Goal: Transaction & Acquisition: Purchase product/service

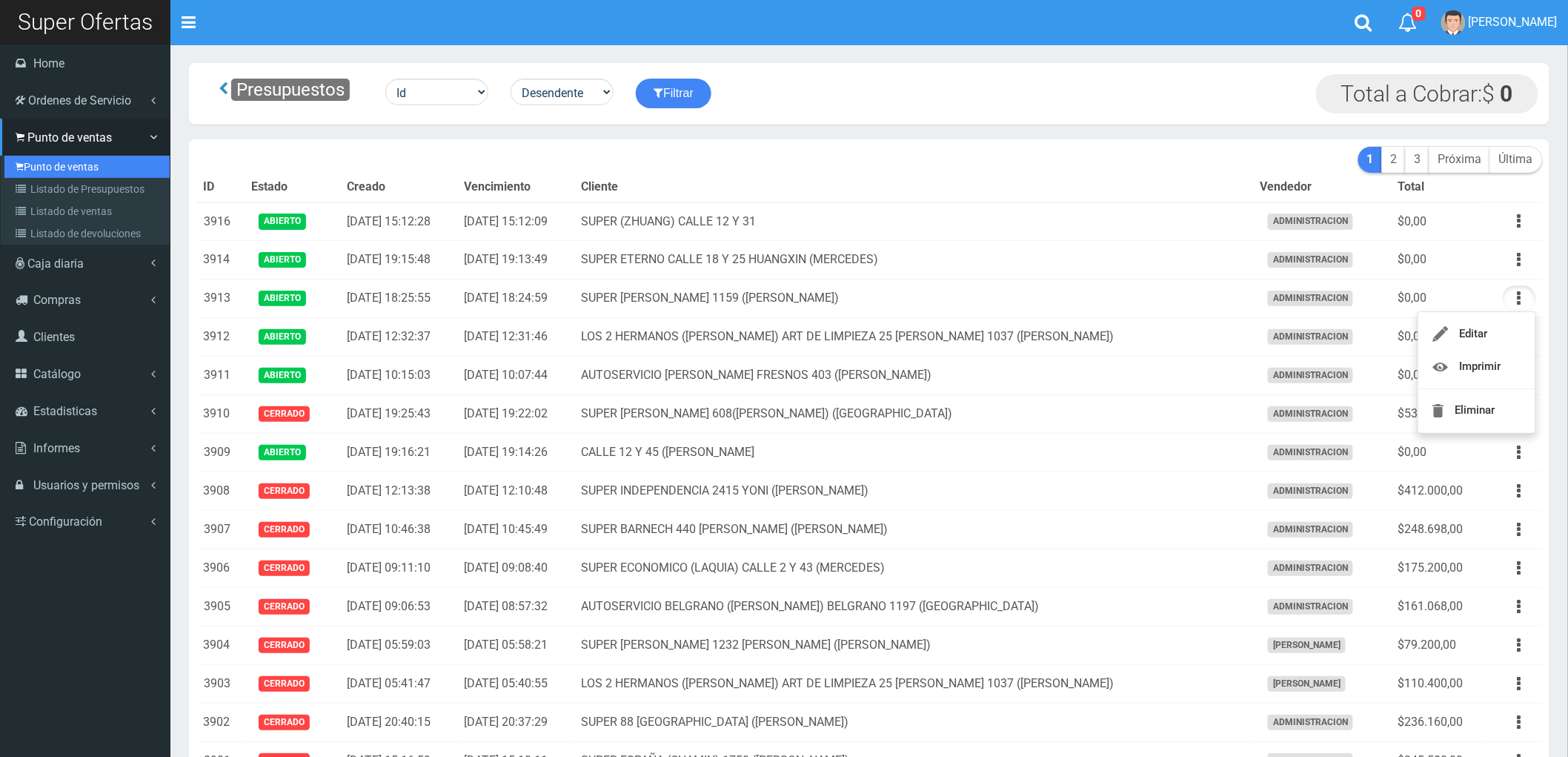
click at [53, 165] on link "Punto de ventas" at bounding box center [87, 167] width 165 height 22
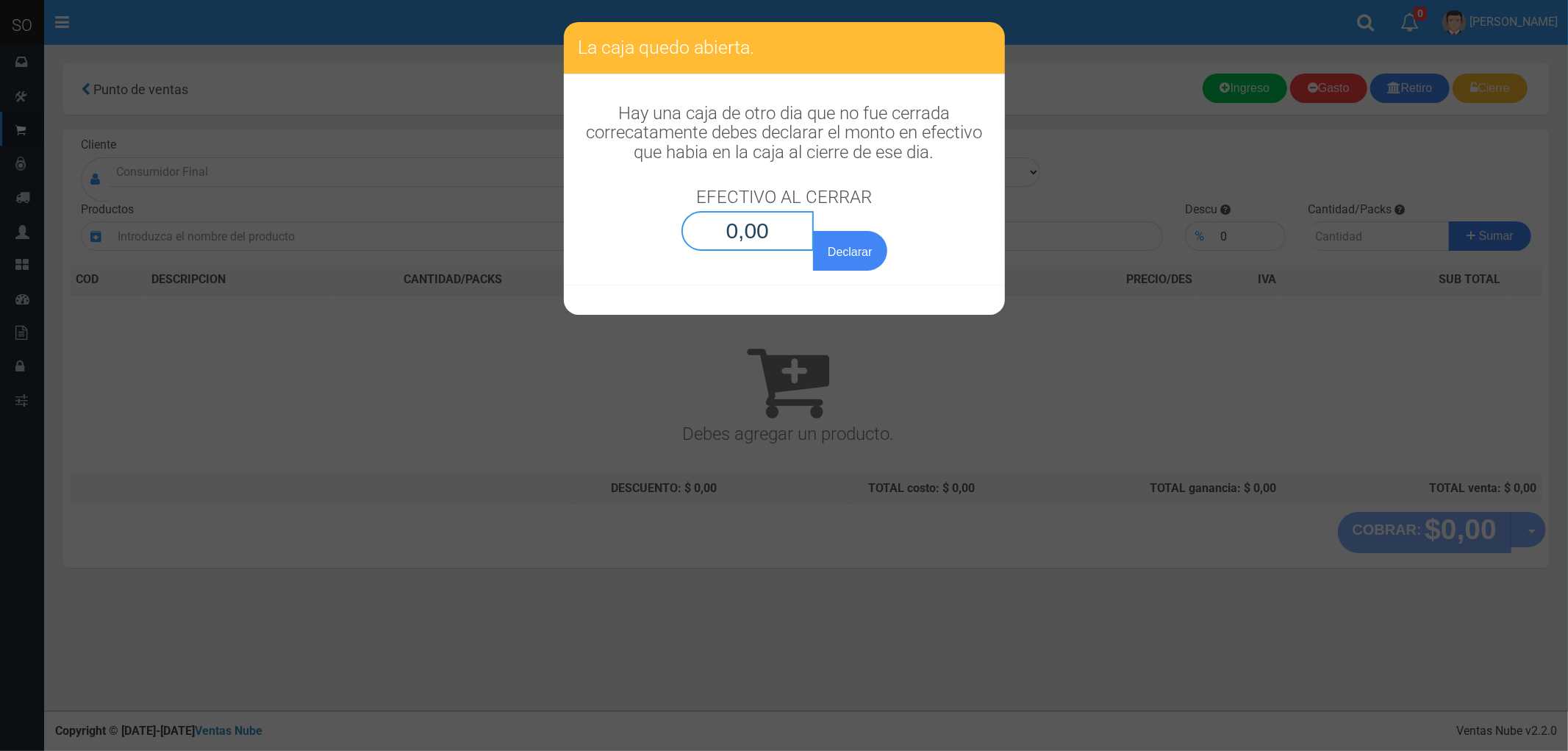
click at [758, 237] on input "0,00" at bounding box center [747, 231] width 133 height 39
type input "0,01"
click at [813, 231] on button "Declarar" at bounding box center [850, 250] width 73 height 39
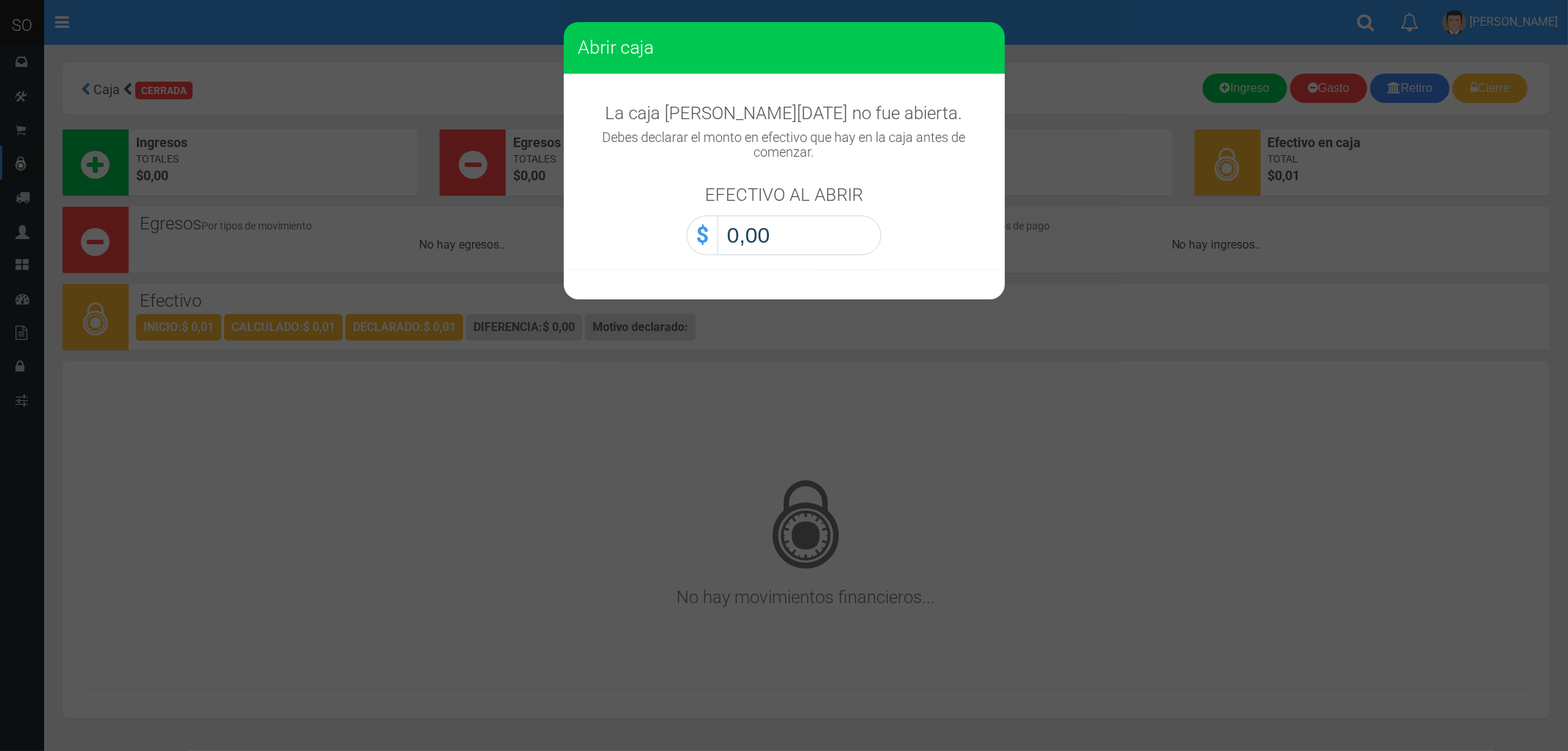
click at [758, 237] on input "0,00" at bounding box center [799, 234] width 164 height 39
type input "0,01"
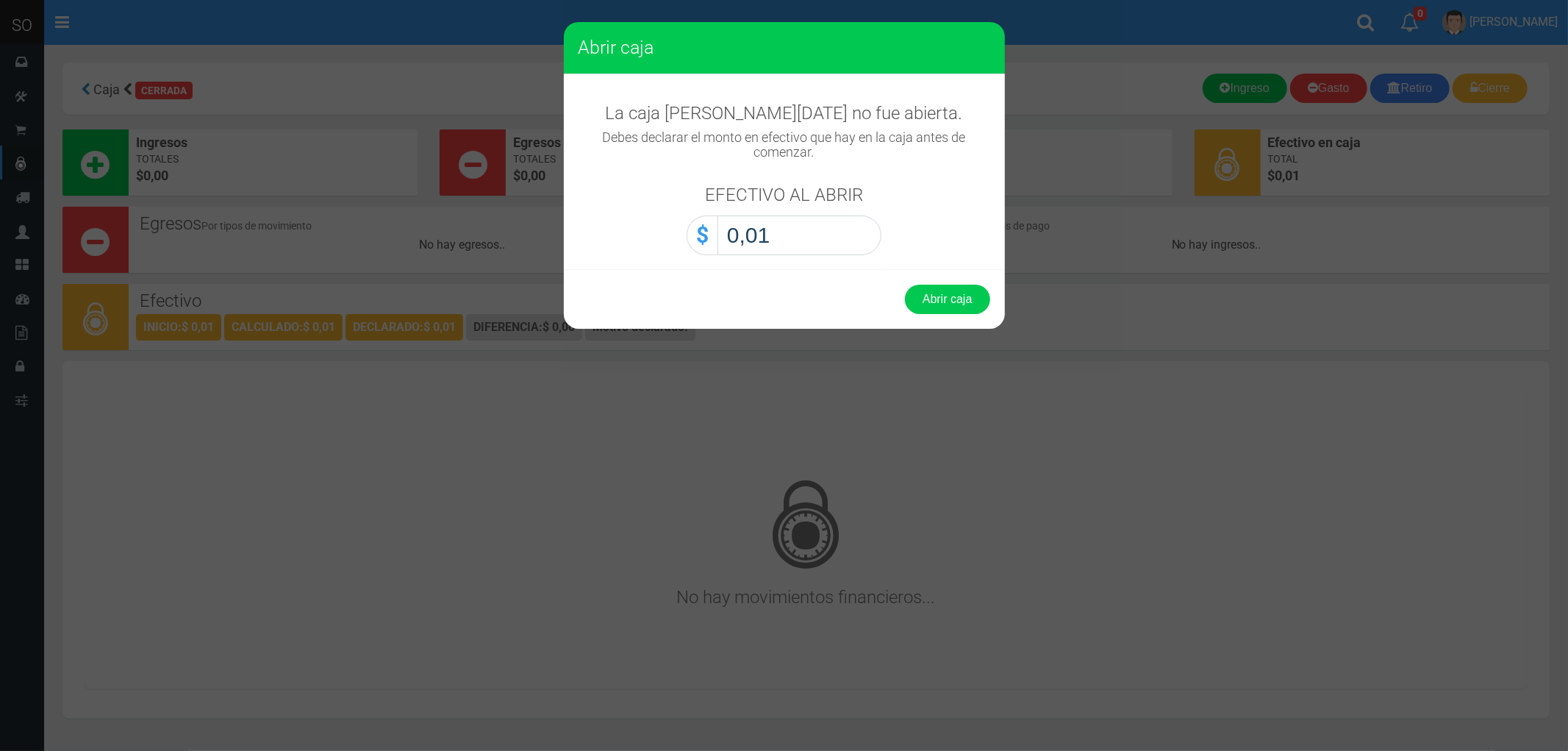
click at [905, 284] on button "Abrir caja" at bounding box center [947, 299] width 85 height 29
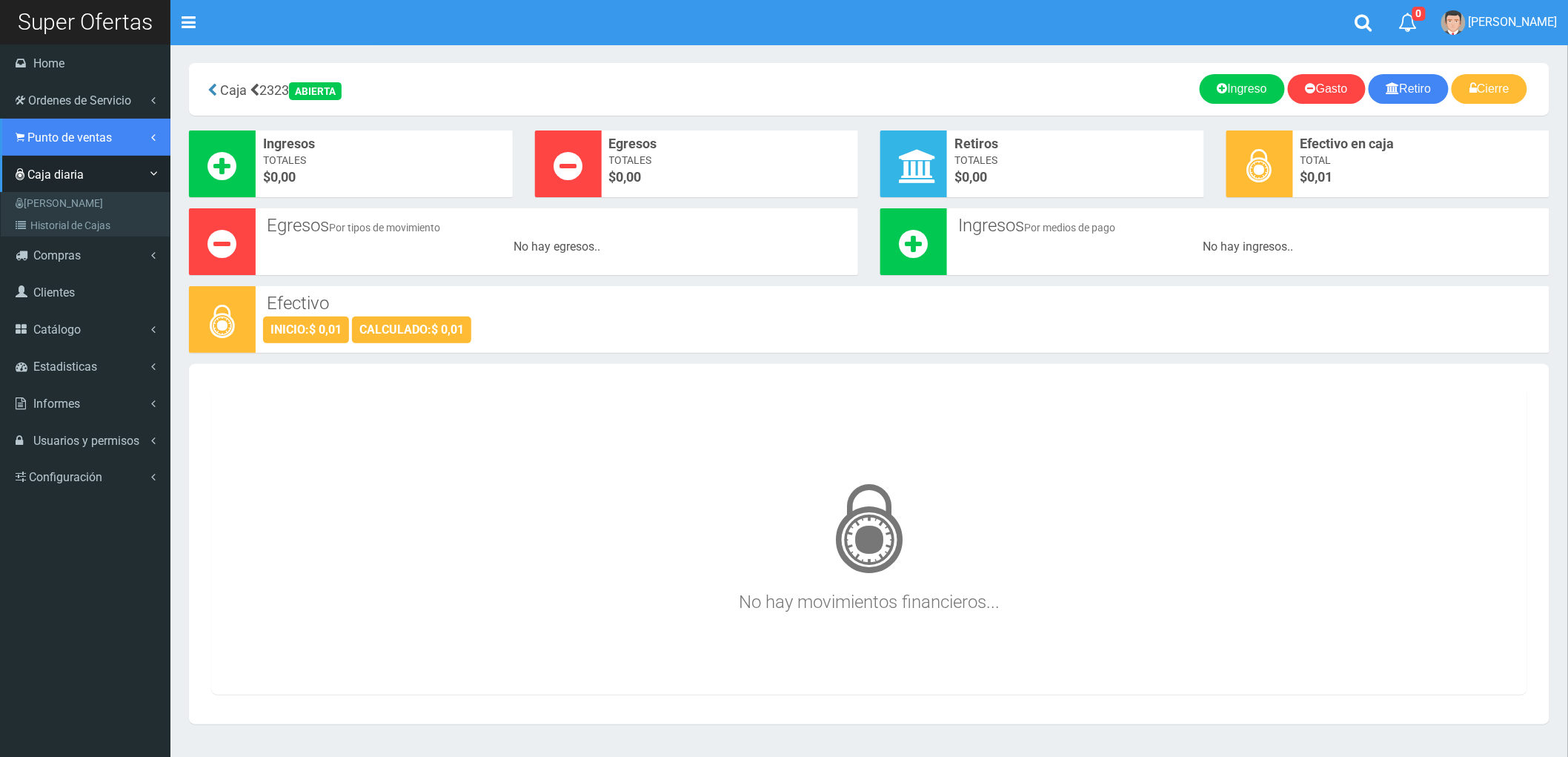
click at [56, 137] on span "Punto de ventas" at bounding box center [70, 136] width 85 height 14
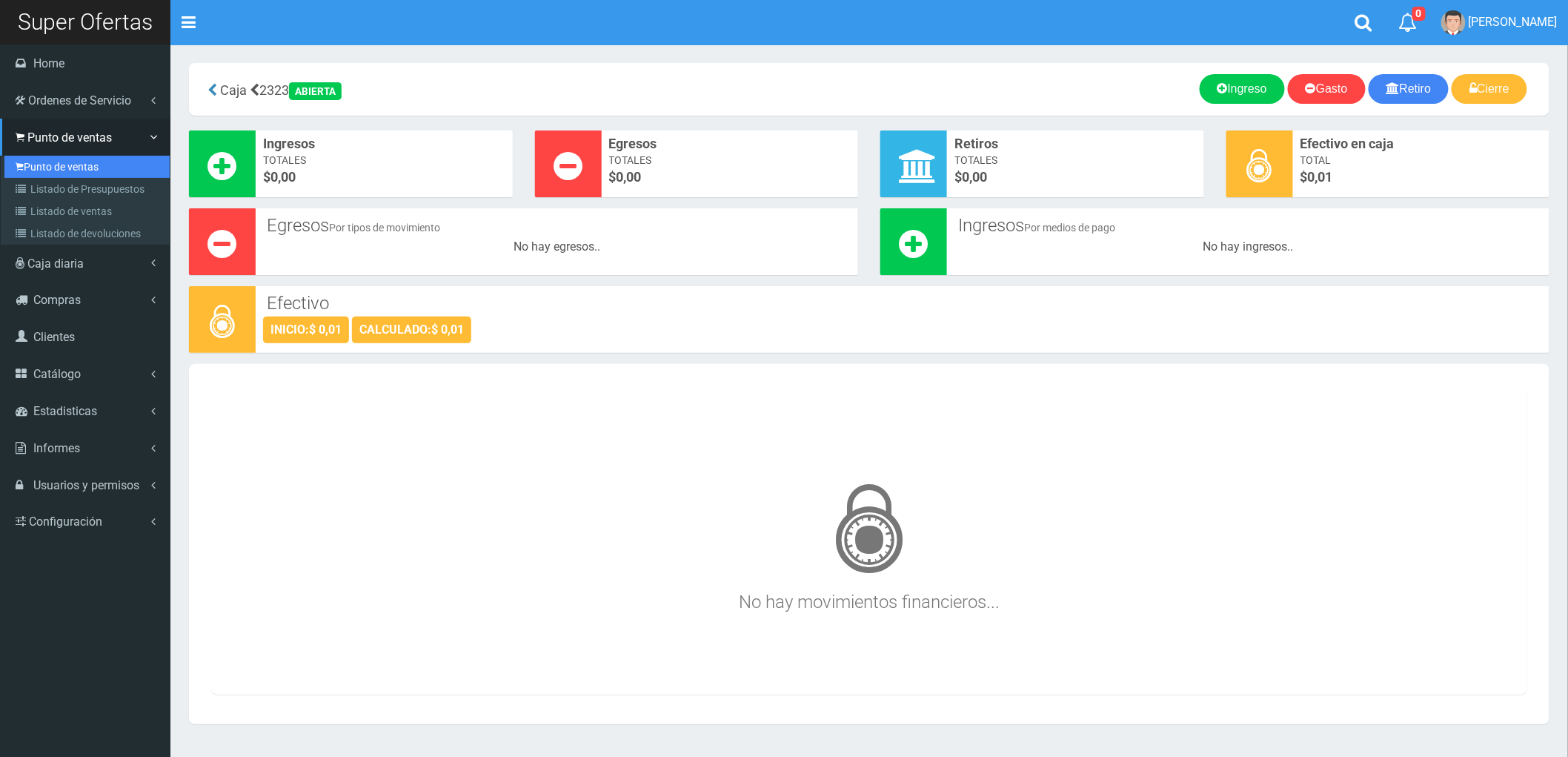
click at [53, 164] on link "Punto de ventas" at bounding box center [87, 167] width 165 height 22
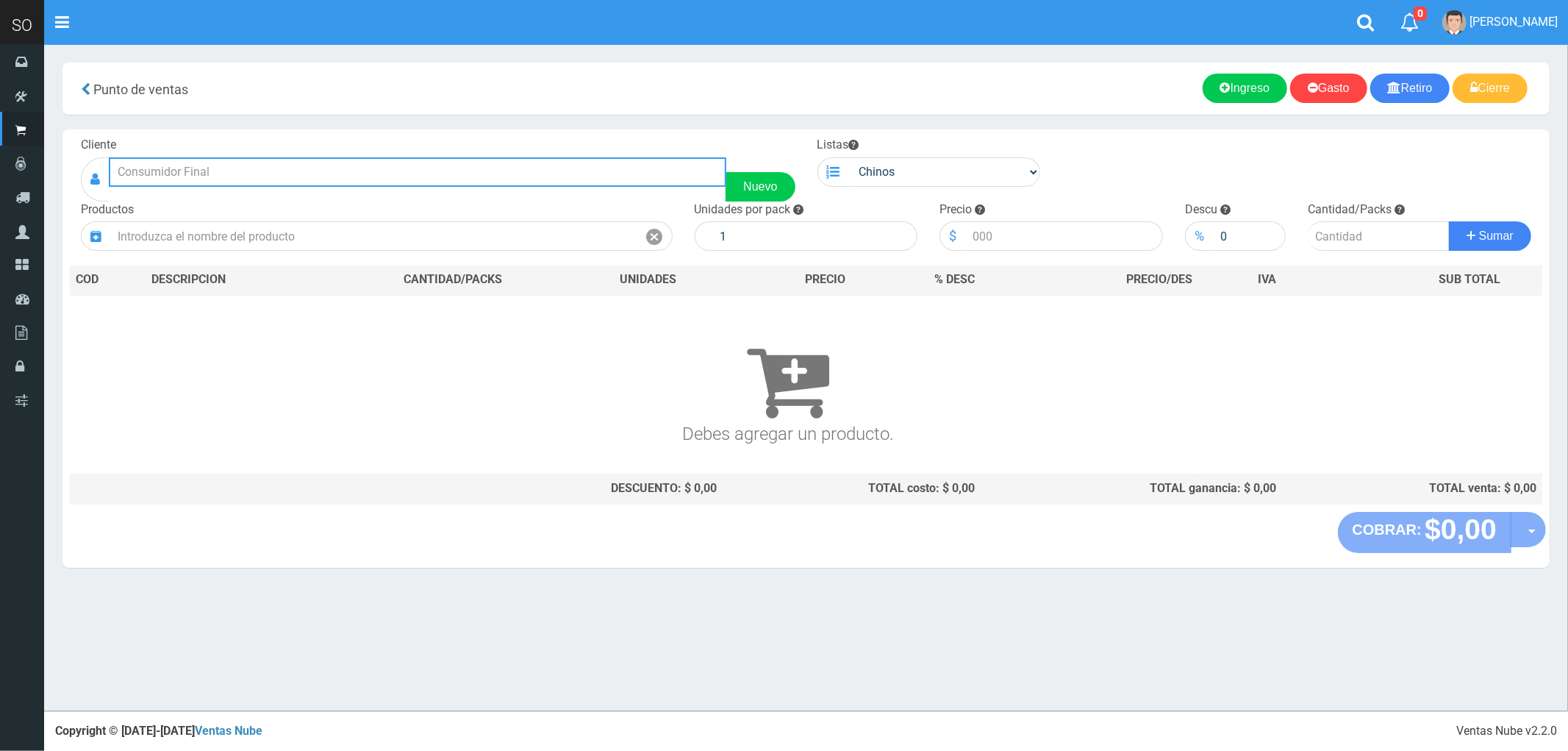
click at [163, 170] on input "text" at bounding box center [417, 172] width 618 height 29
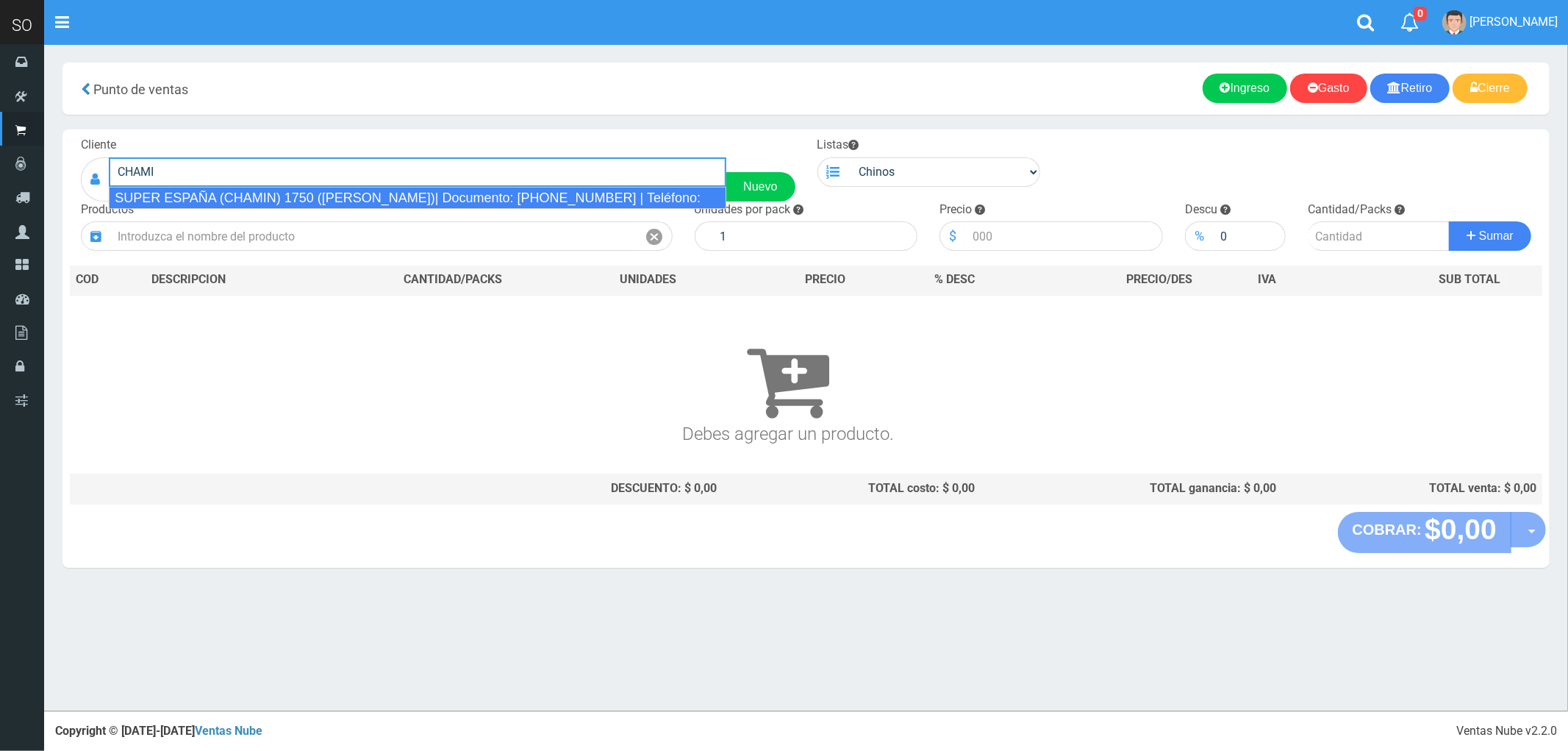
click at [204, 197] on div "SUPER ESPAÑA (CHAMIN) 1750 (ZARATE)| Documento: 45674866343 | Teléfono:" at bounding box center [417, 198] width 618 height 22
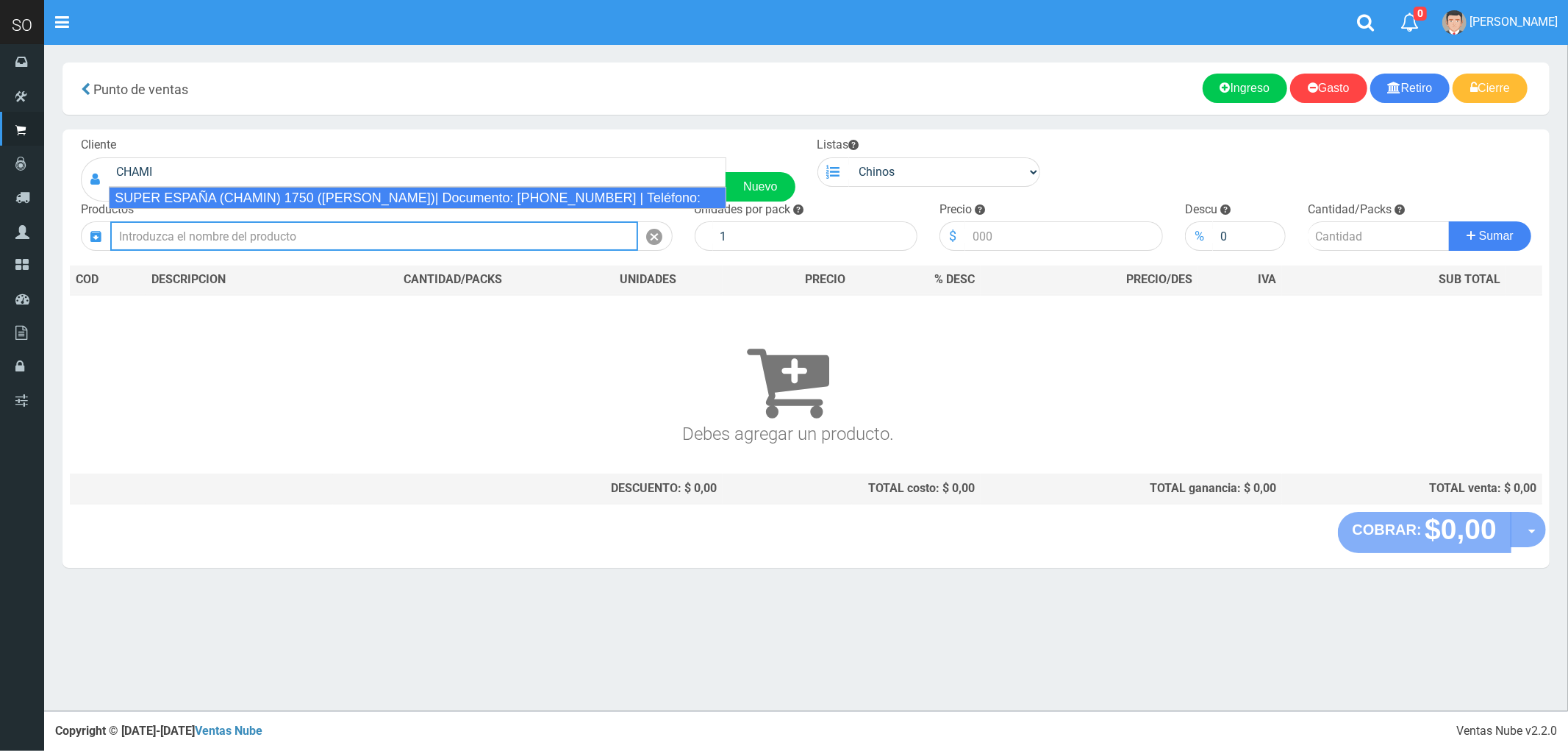
type input "SUPER ESPAÑA (CHAMIN) 1750 (ZARATE)| Documento: 45674866343 | Teléfono:"
select select
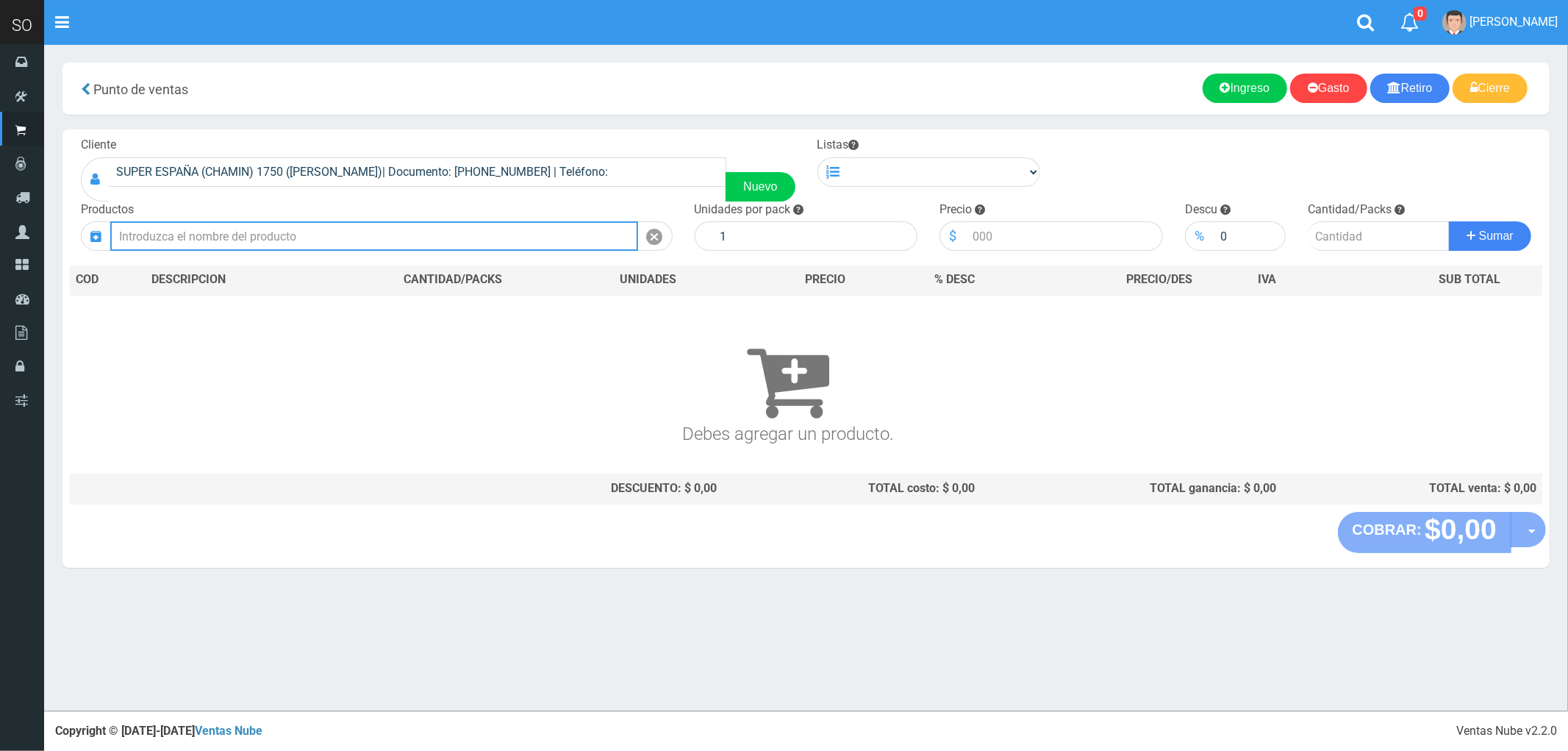
click at [156, 234] on input "text" at bounding box center [374, 236] width 528 height 29
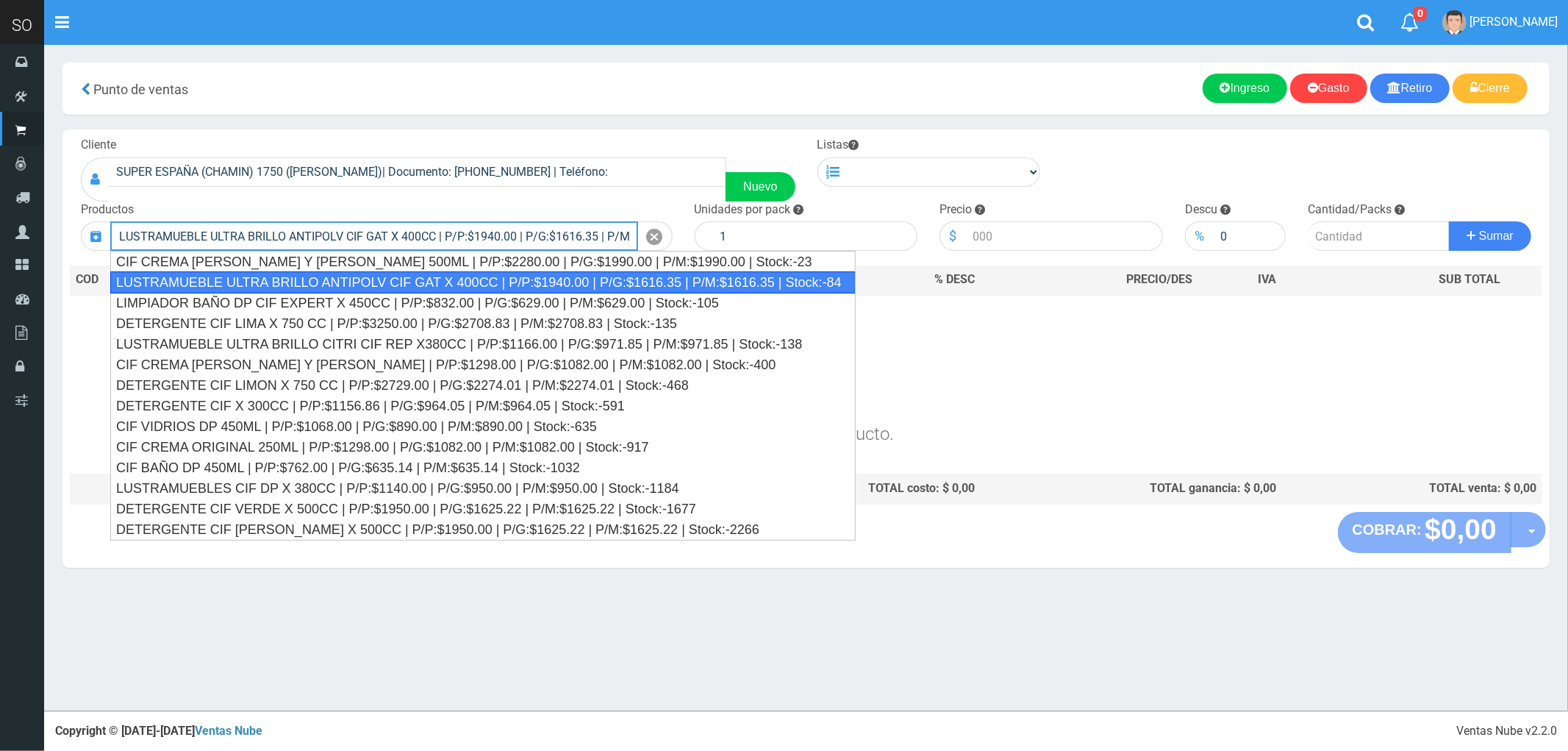
type input "LUSTRAMUEBLE ULTRA BRILLO ANTIPOLV CIF GAT X 400CC | P/P:$1940.00 | P/G:$1616.3…"
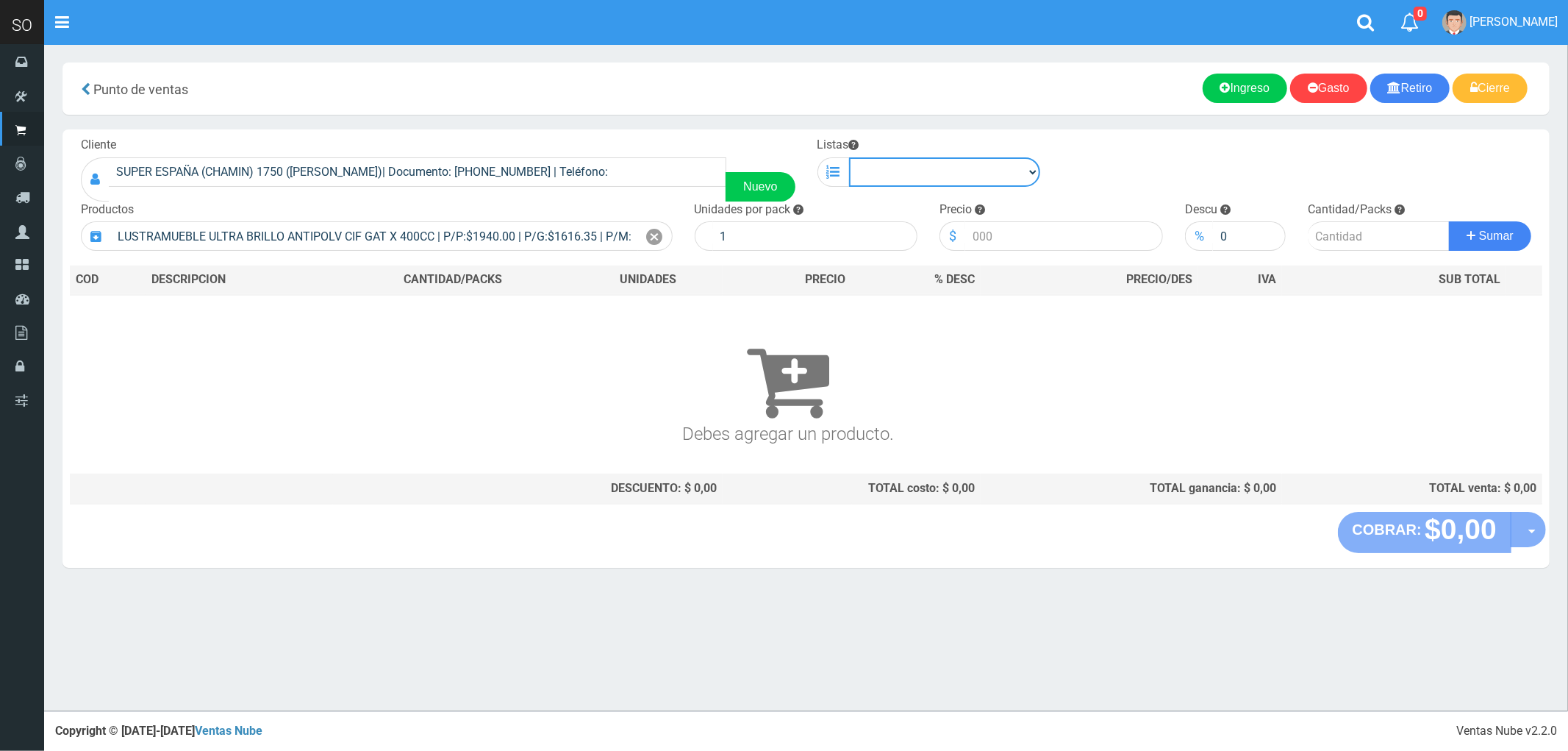
click at [1020, 167] on select "Chinos . ." at bounding box center [945, 172] width 192 height 29
select select "1"
click at [849, 157] on select "Chinos . ." at bounding box center [945, 172] width 192 height 29
click at [650, 239] on icon at bounding box center [655, 237] width 16 height 21
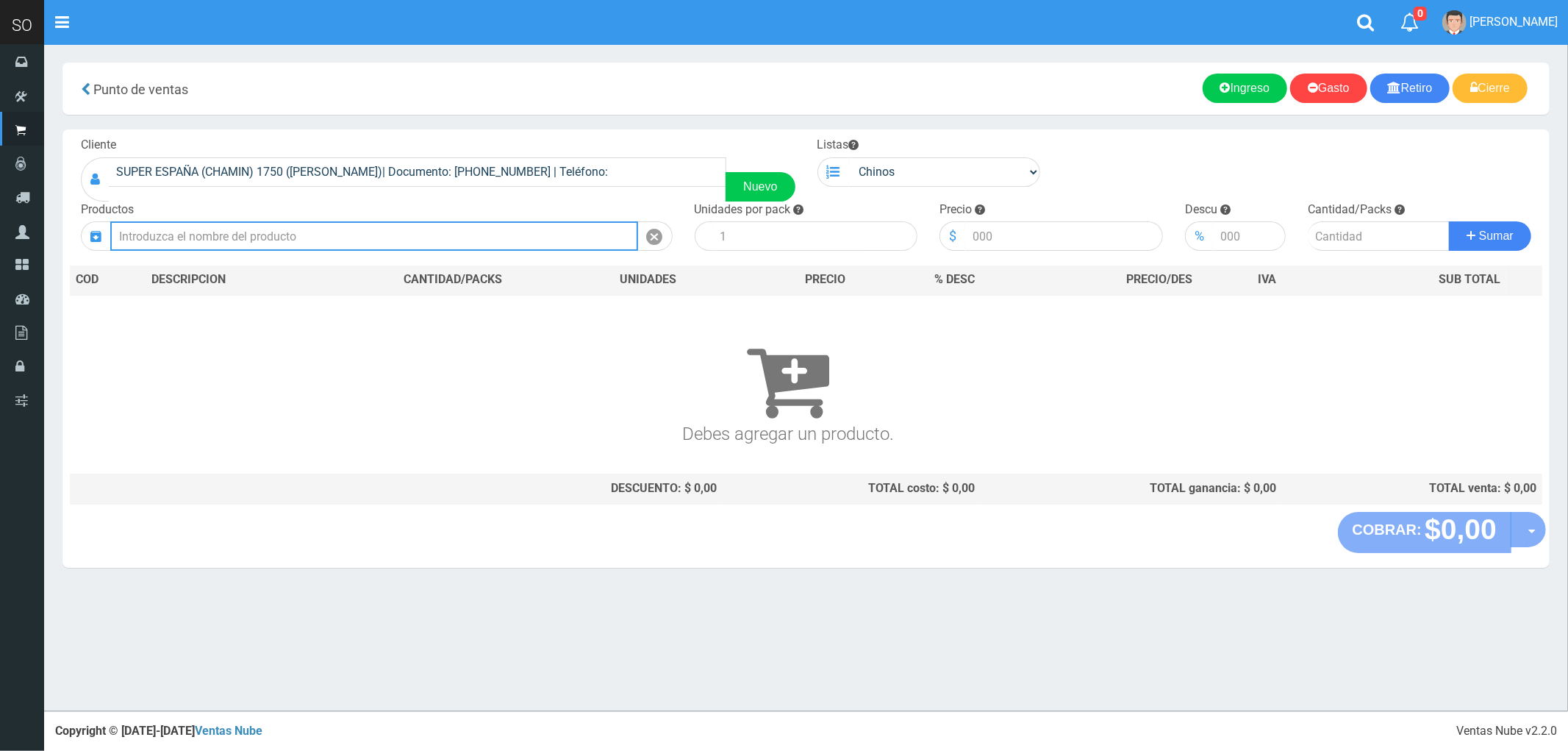
click at [563, 232] on input "text" at bounding box center [374, 236] width 528 height 29
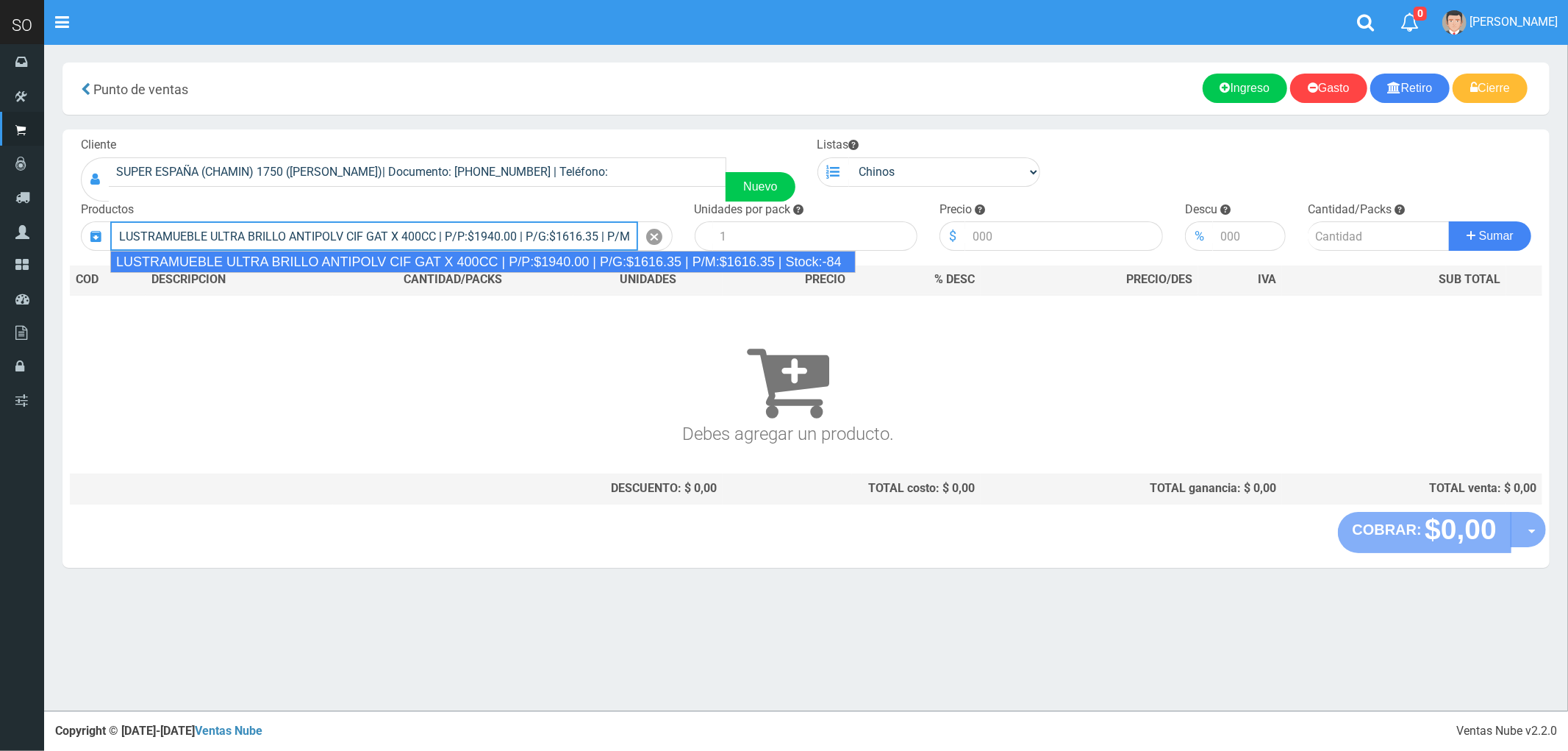
type input "LUSTRAMUEBLE ULTRA BRILLO ANTIPOLV CIF GAT X 400CC | P/P:$1940.00 | P/G:$1616.3…"
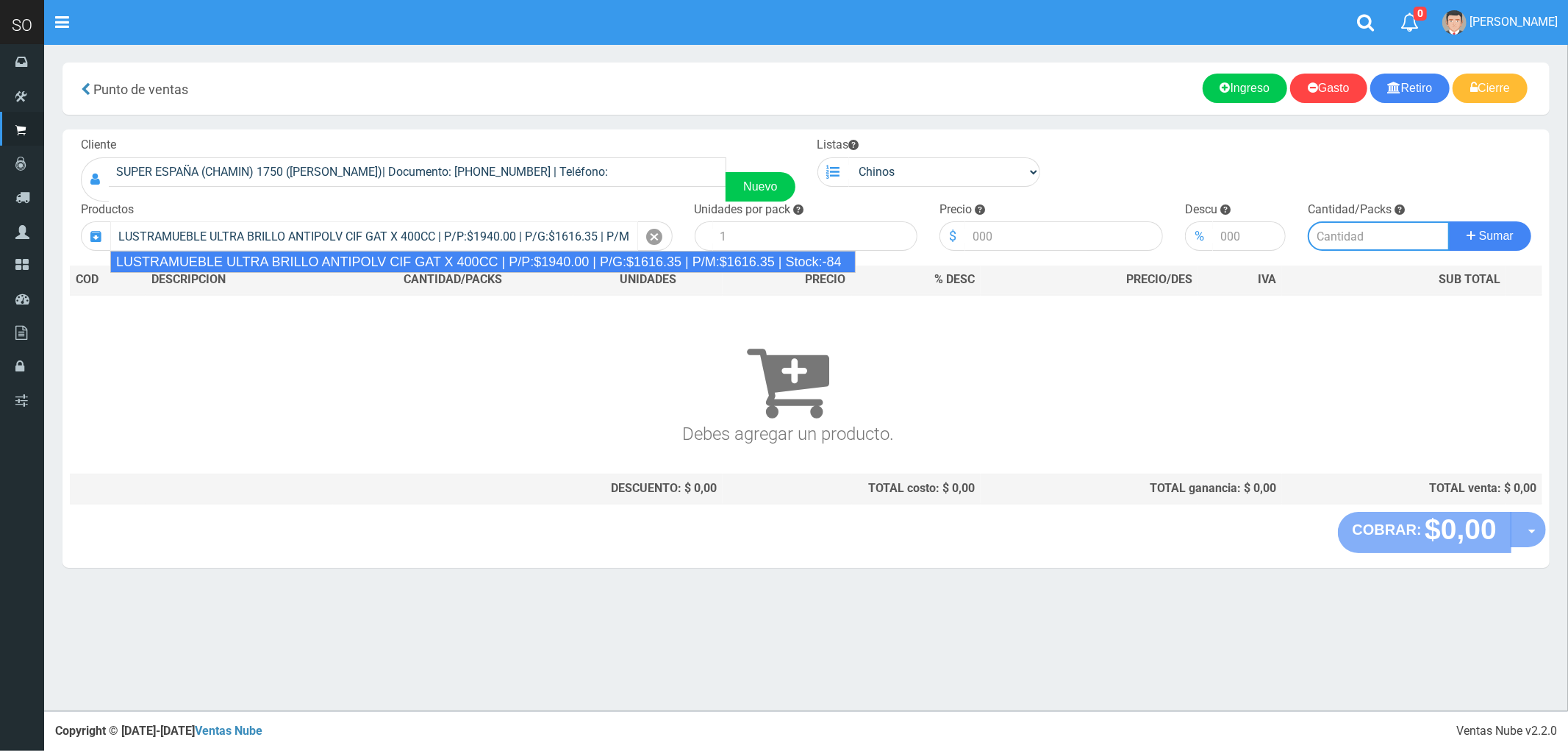
type input "12"
type input "1940.00"
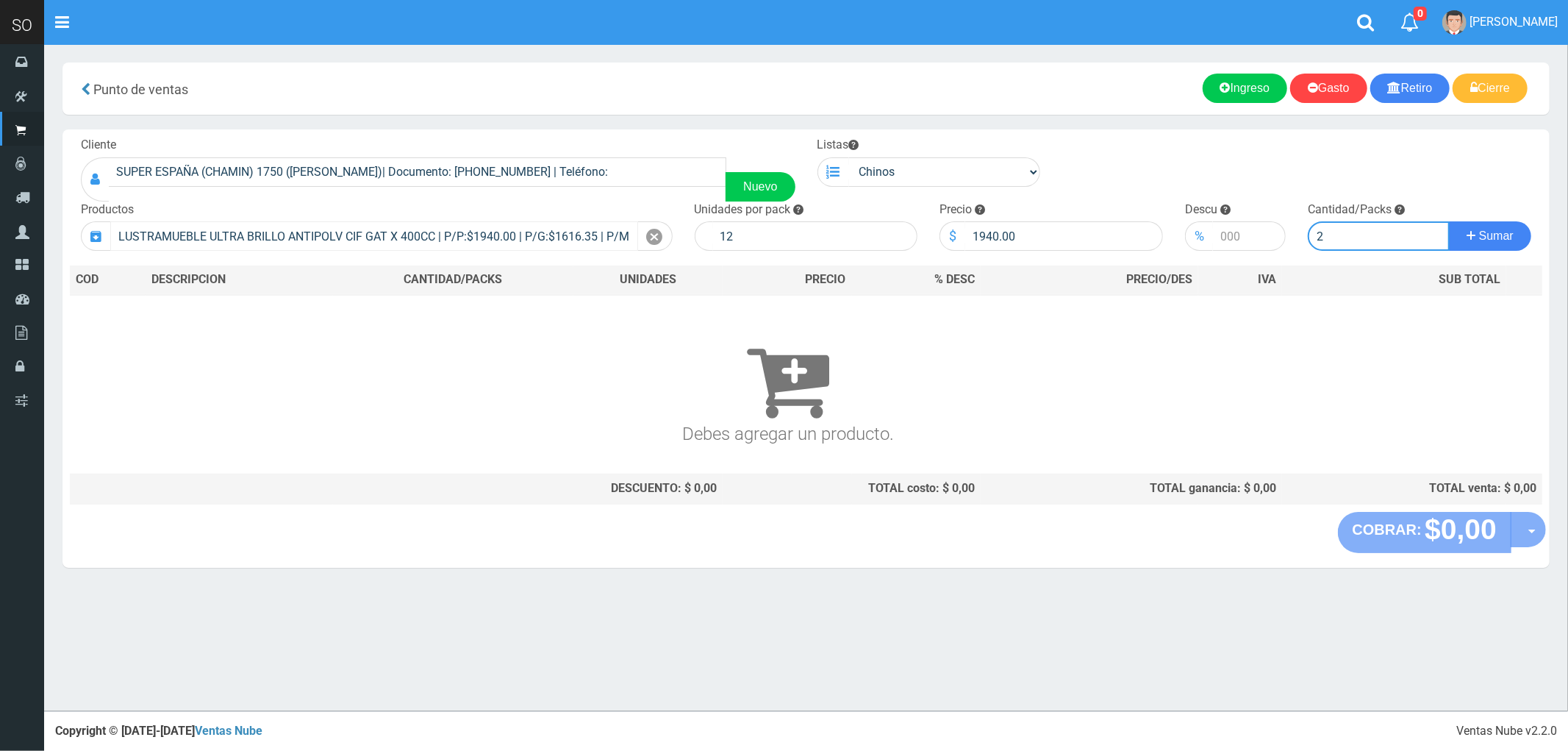
type input "2"
click at [1449, 221] on button "Sumar" at bounding box center [1490, 236] width 82 height 29
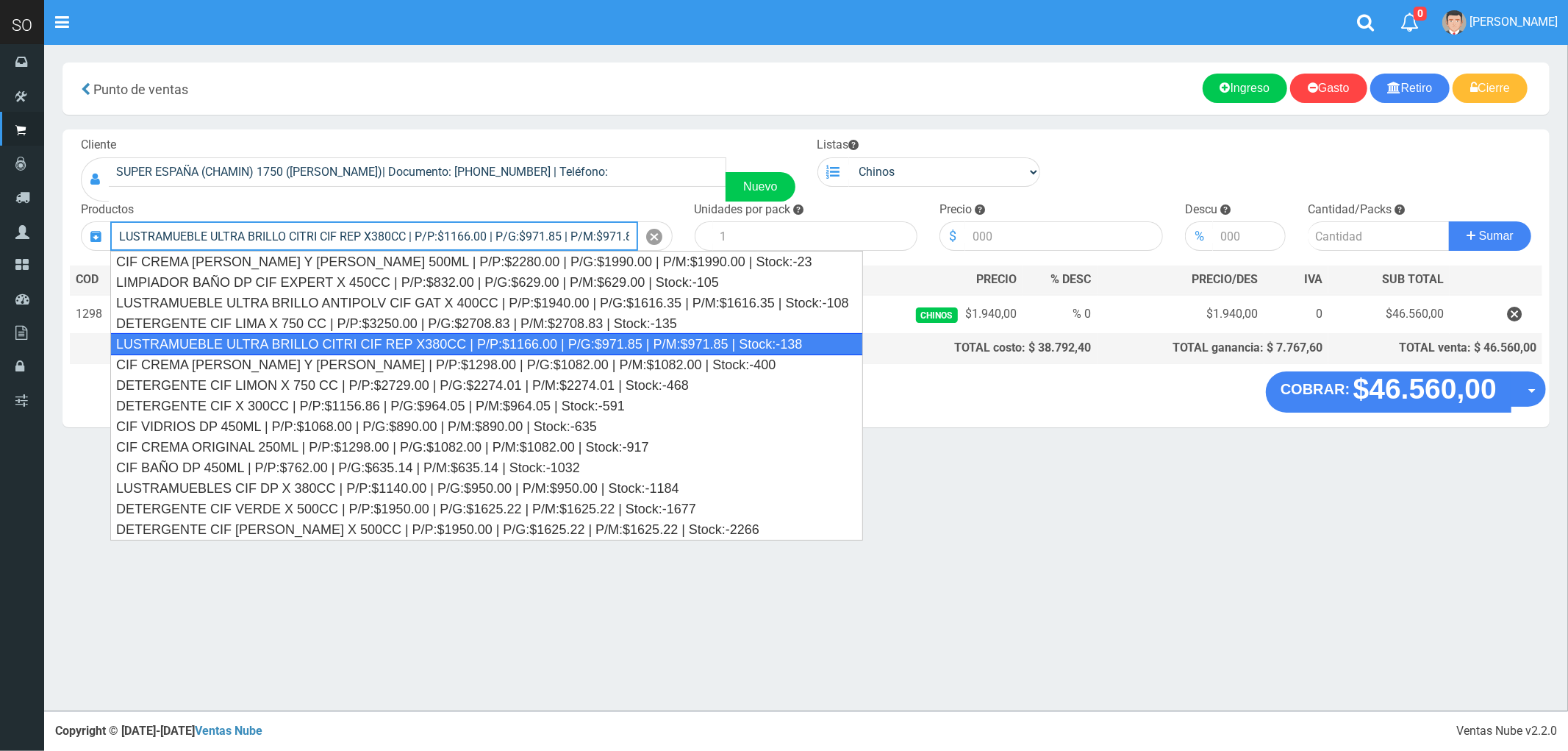
type input "LUSTRAMUEBLE ULTRA BRILLO CITRI CIF REP X380CC | P/P:$1166.00 | P/G:$971.85 | P…"
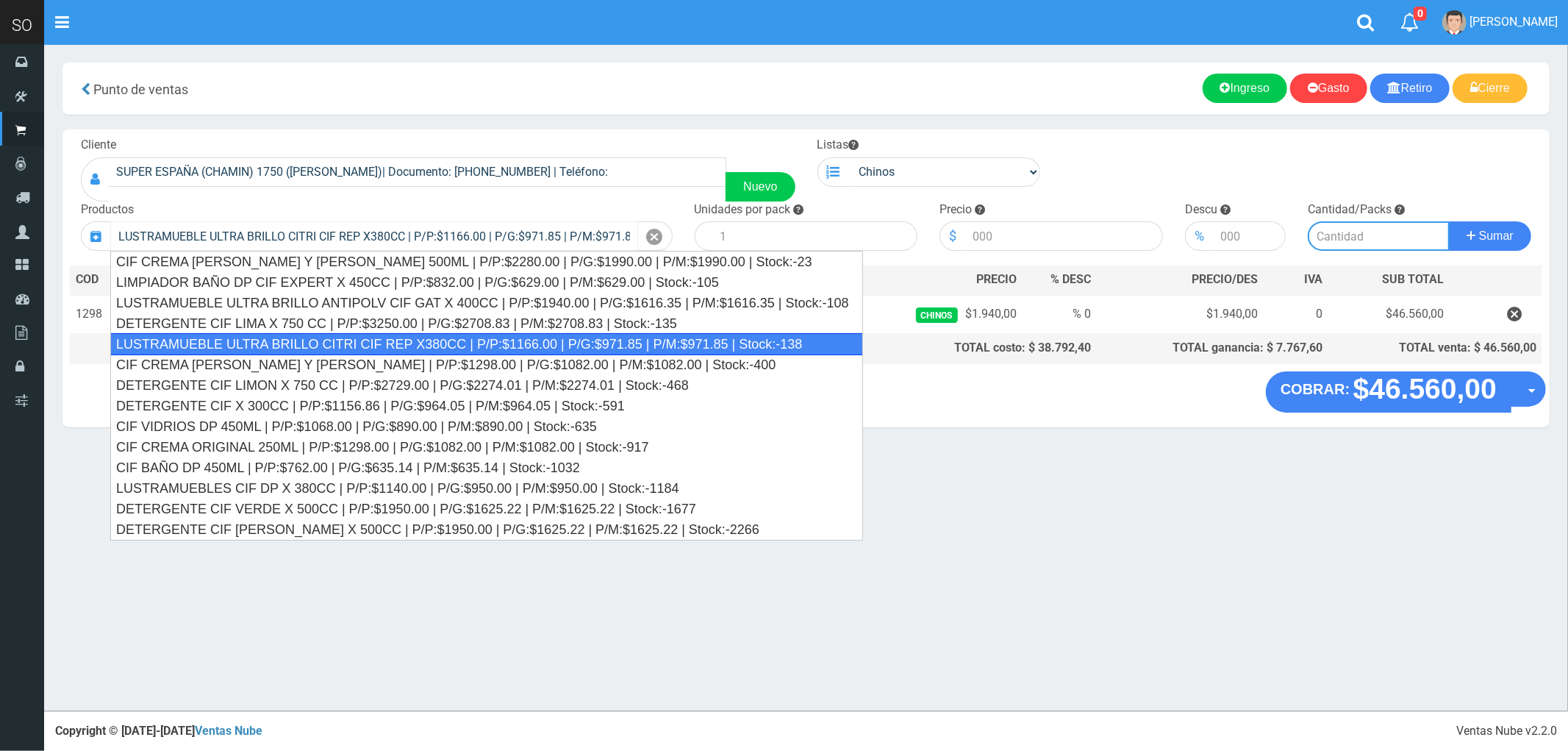
type input "15"
type input "1166.00"
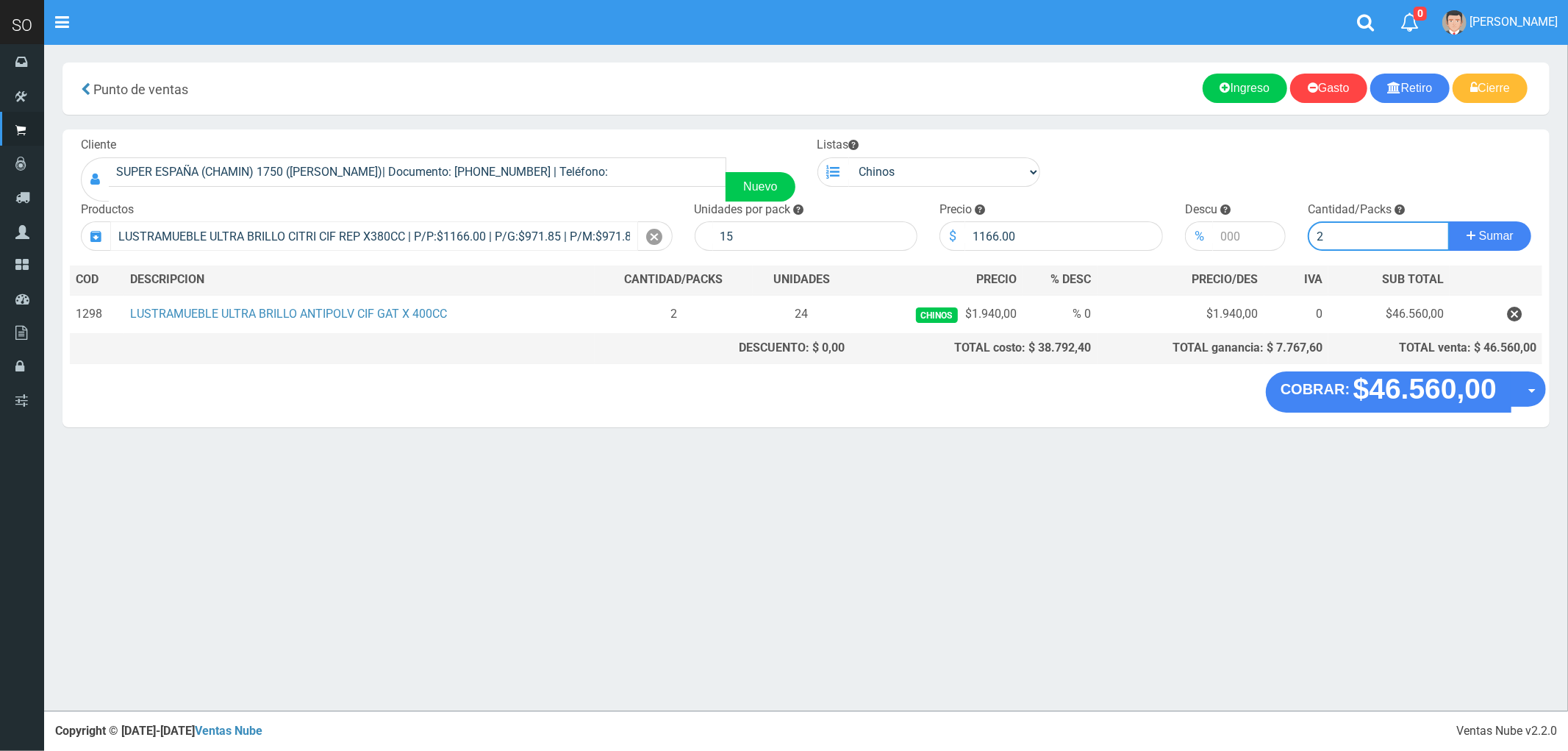
type input "2"
click at [1449, 221] on button "Sumar" at bounding box center [1490, 236] width 82 height 29
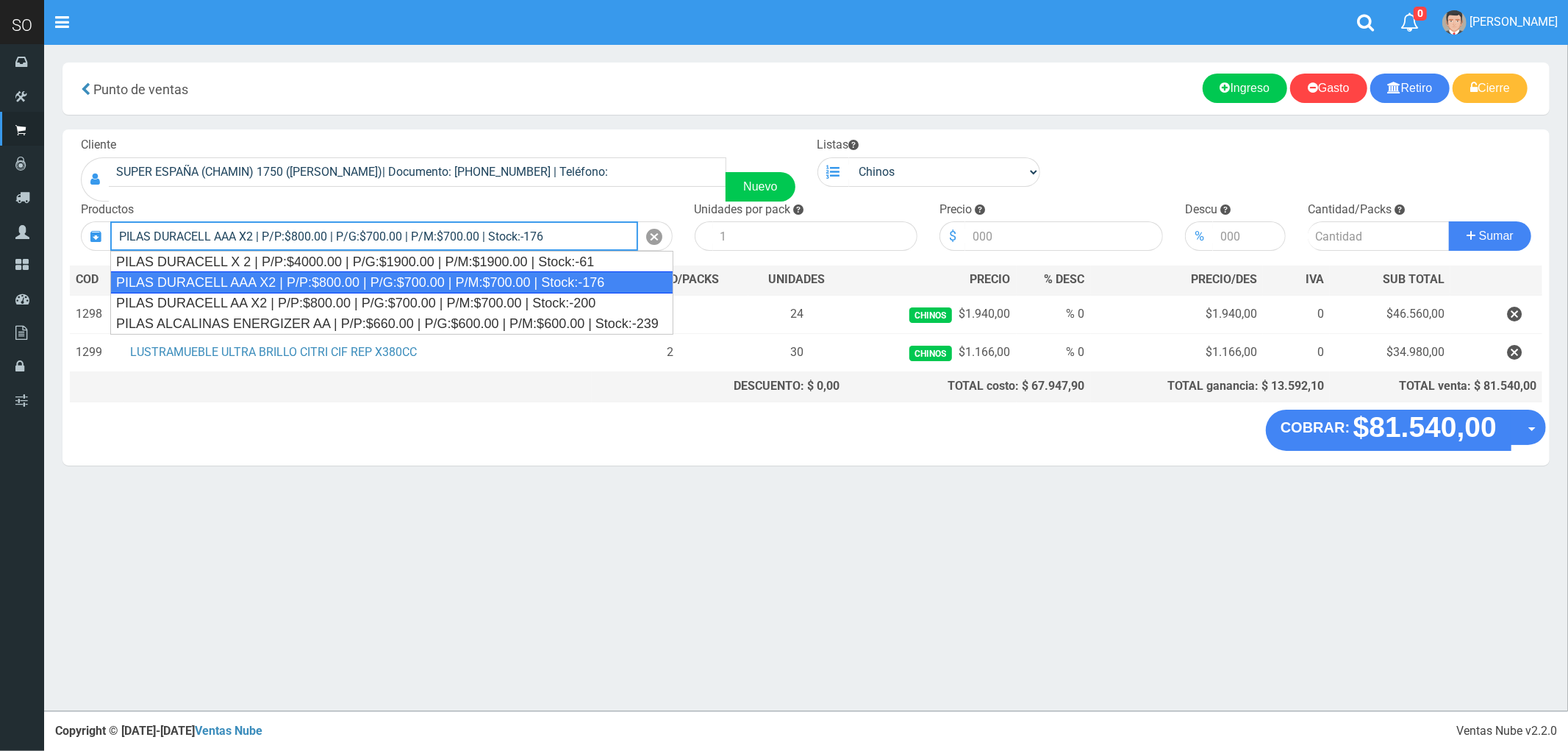
type input "PILAS DURACELL AAA X2 | P/P:$800.00 | P/G:$700.00 | P/M:$700.00 | Stock:-176"
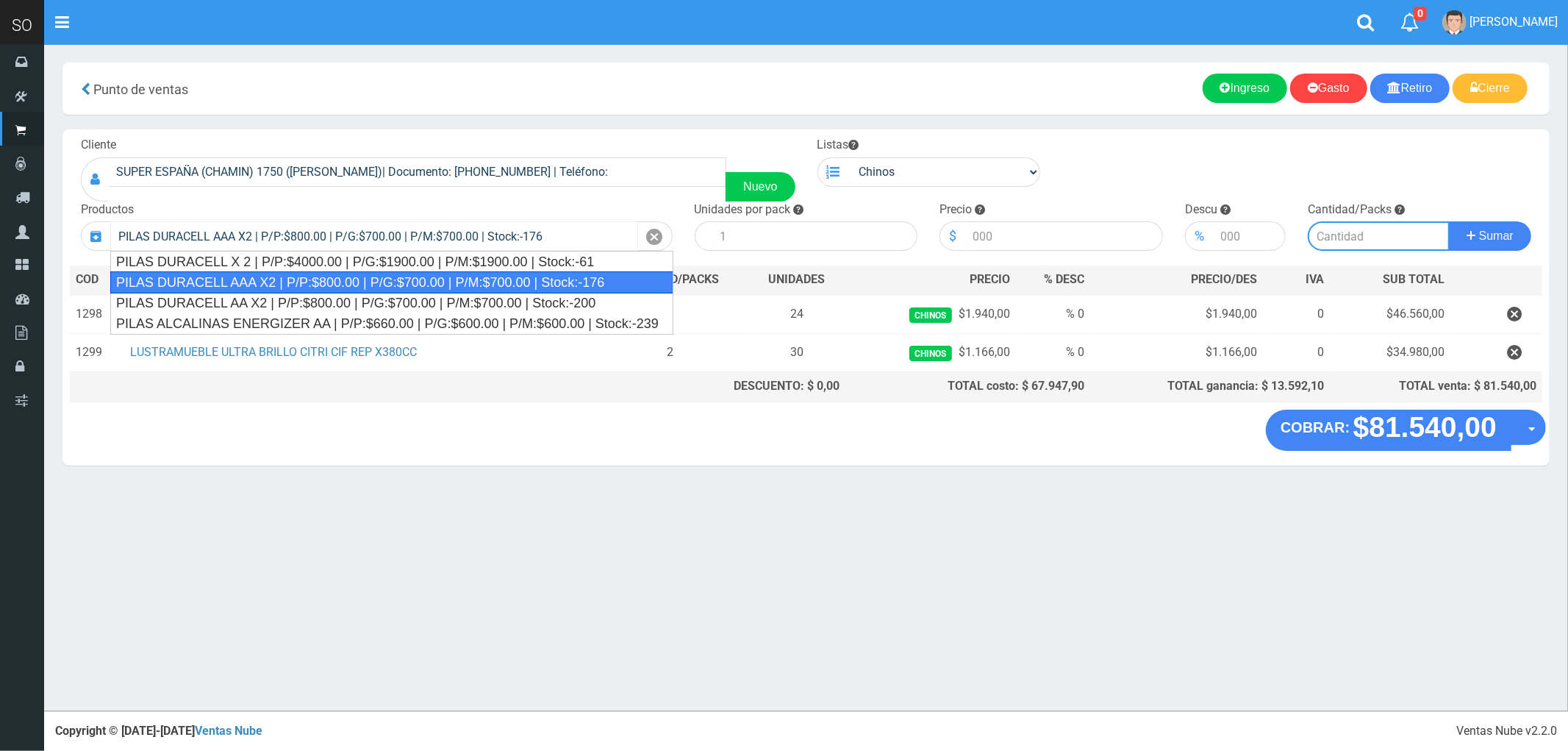
type input "12"
type input "800.00"
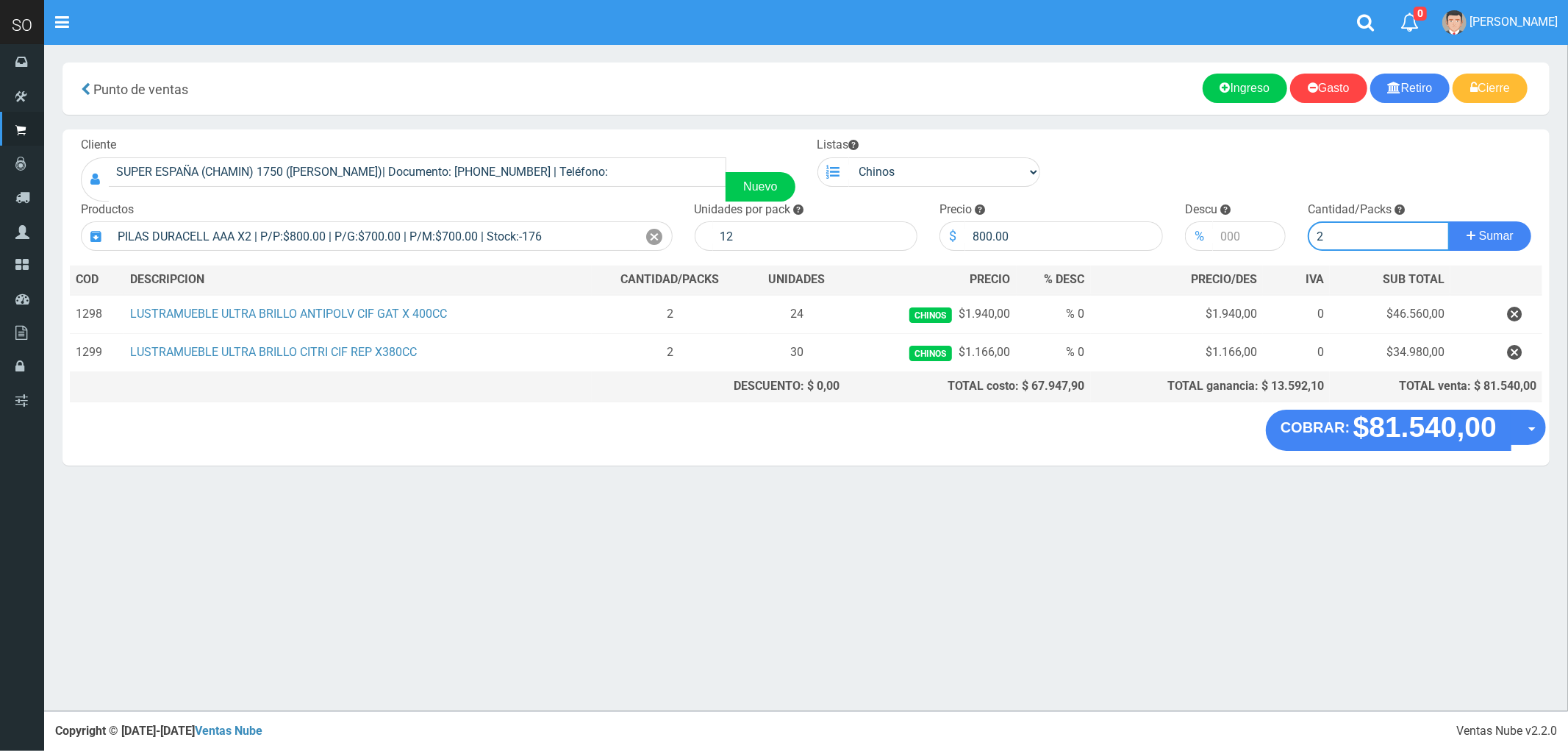
drag, startPoint x: 1328, startPoint y: 244, endPoint x: 1278, endPoint y: 250, distance: 50.4
click at [1278, 136] on form "Cliente SUPER ESPAÑA (CHAMIN) 1750 (ZARATE)| Documento: 45674866343 | Teléfono:…" at bounding box center [806, 136] width 1473 height 0
type input "10"
click at [1493, 232] on span "Sumar" at bounding box center [1497, 236] width 35 height 13
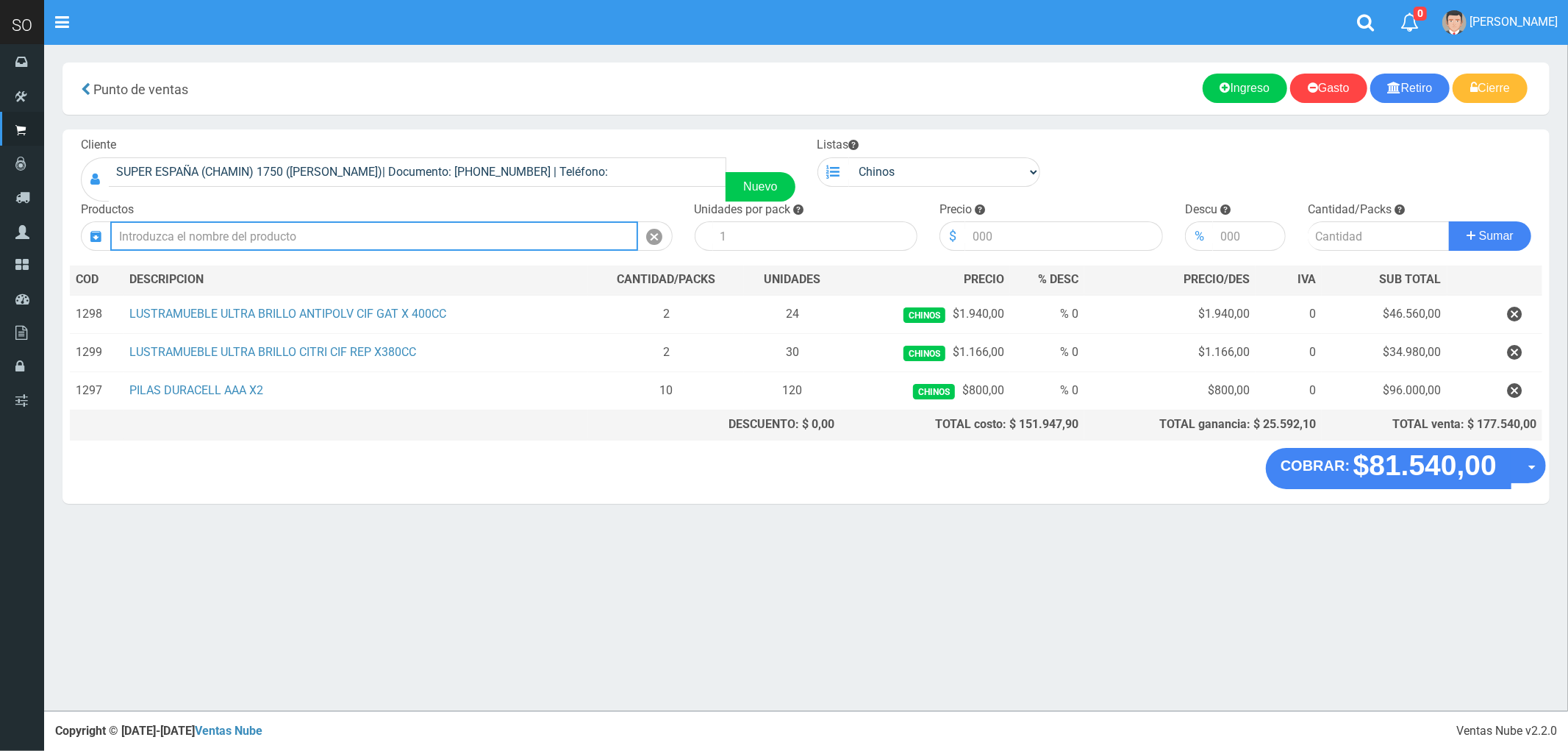
click at [215, 229] on input "text" at bounding box center [374, 236] width 528 height 29
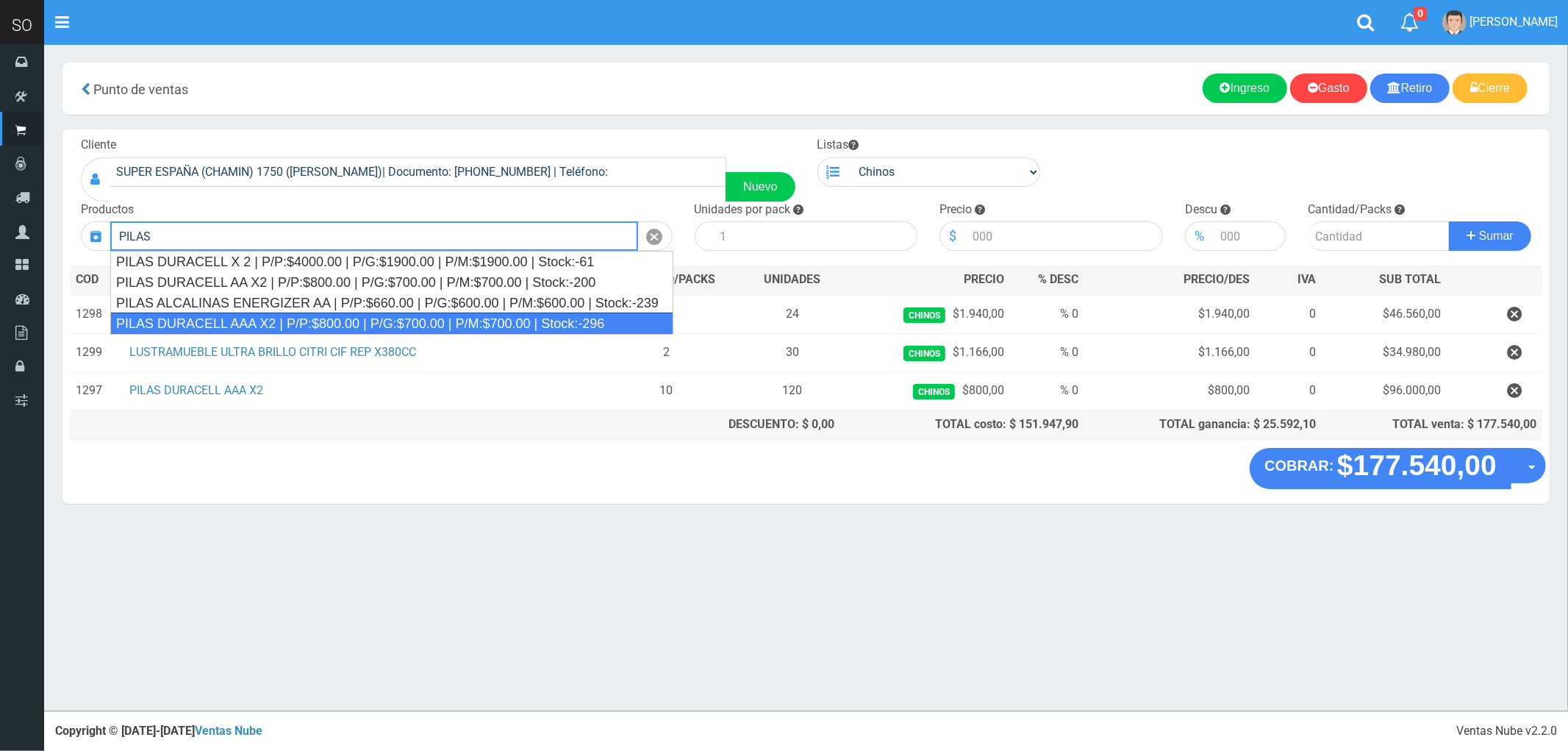
click at [234, 321] on div "PILAS DURACELL AAA X2 | P/P:$800.00 | P/G:$700.00 | P/M:$700.00 | Stock:-296" at bounding box center [392, 324] width 564 height 22
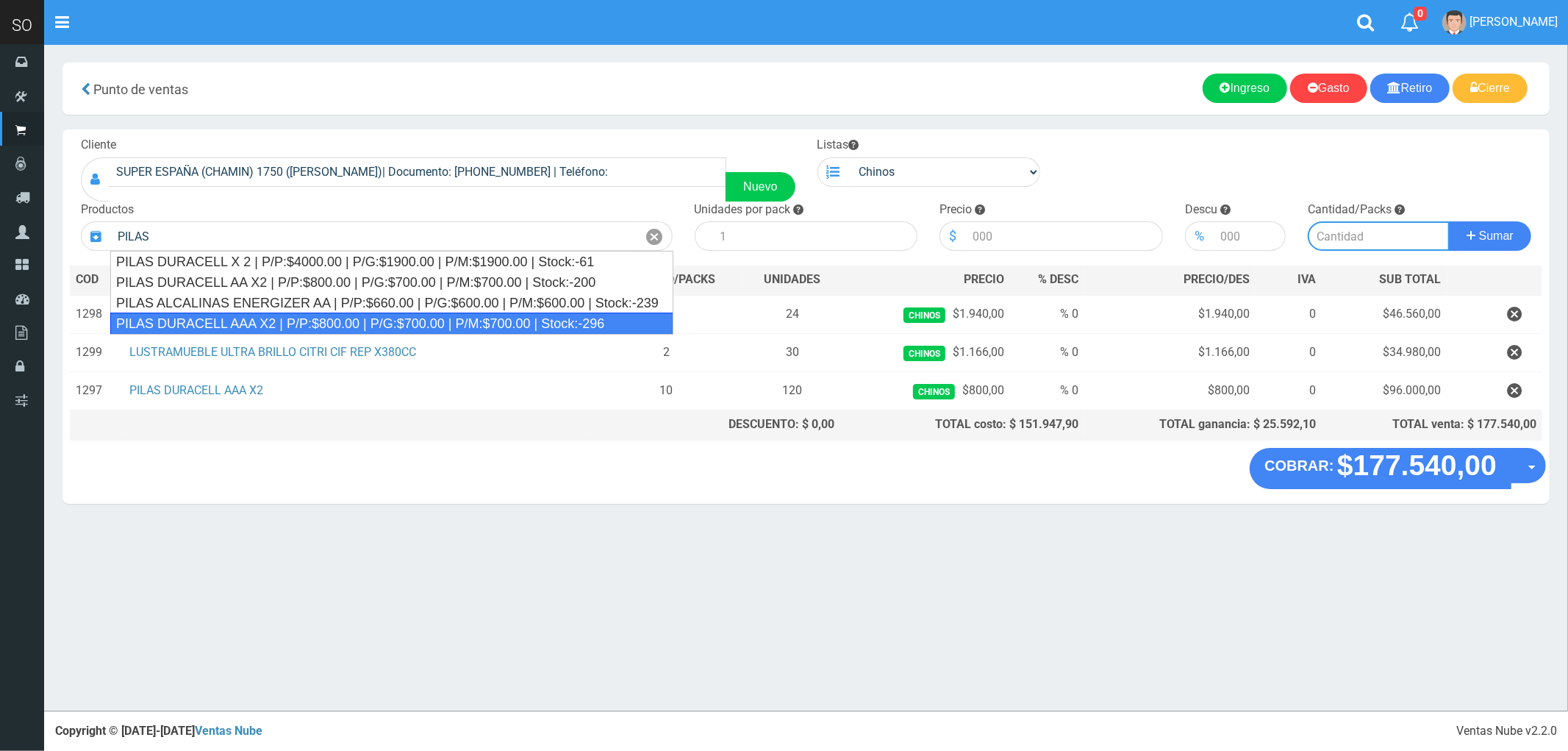
type input "PILAS DURACELL AAA X2 | P/P:$800.00 | P/G:$700.00 | P/M:$700.00 | Stock:-296"
type input "12"
type input "800.00"
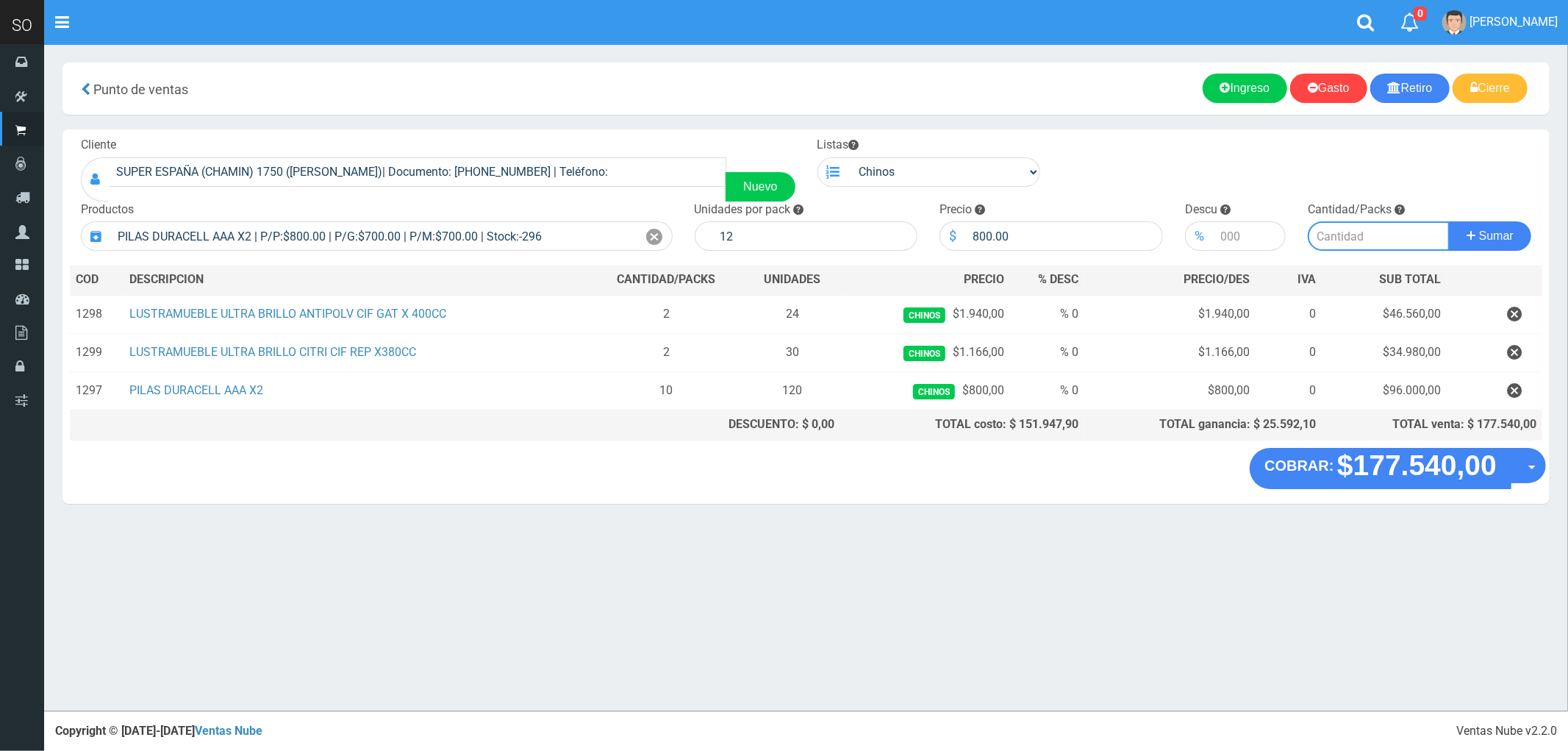
click at [1339, 231] on input "number" at bounding box center [1379, 236] width 142 height 29
type input "10"
click at [1449, 221] on button "Sumar" at bounding box center [1490, 236] width 82 height 29
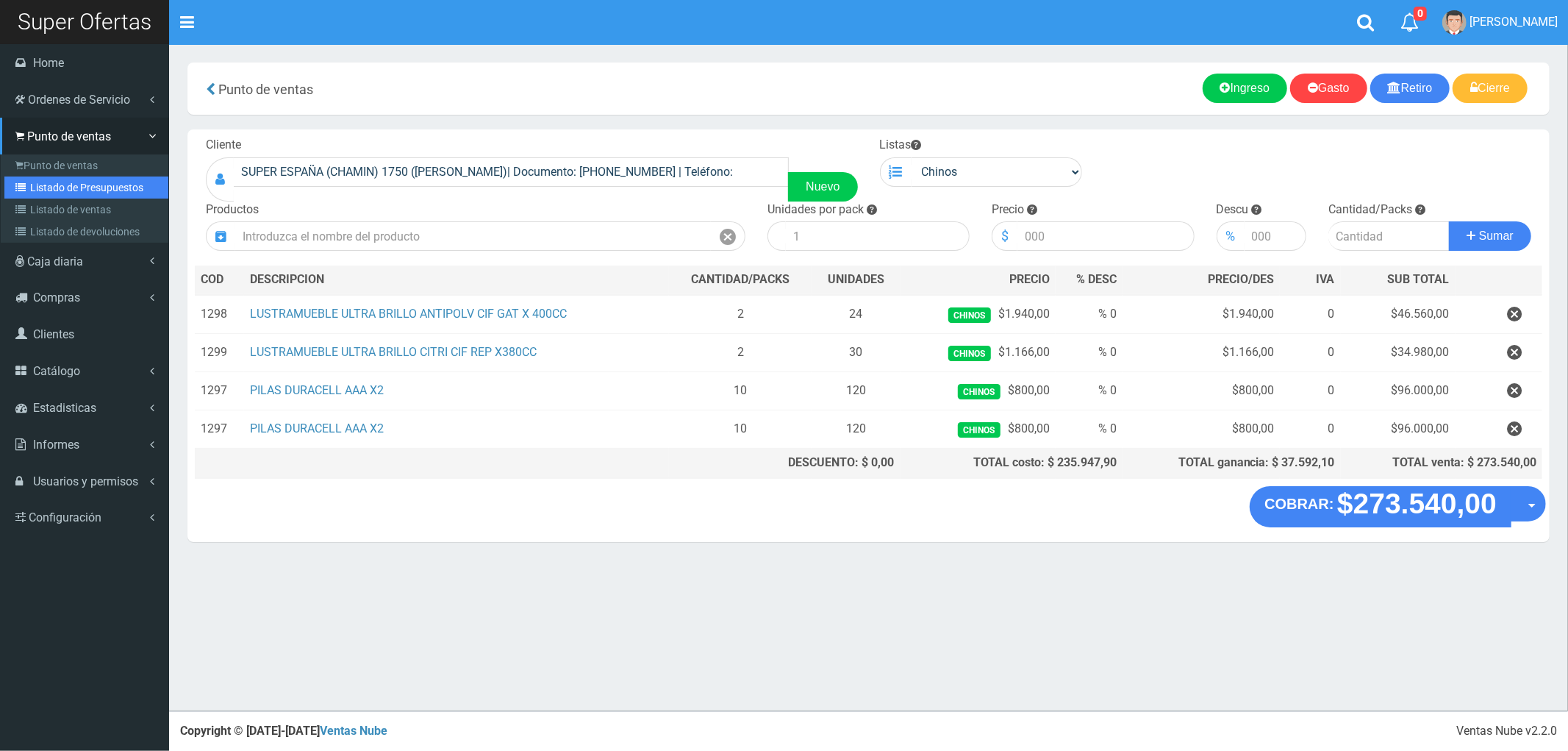
click at [84, 182] on link "Listado de Presupuestos" at bounding box center [86, 188] width 164 height 22
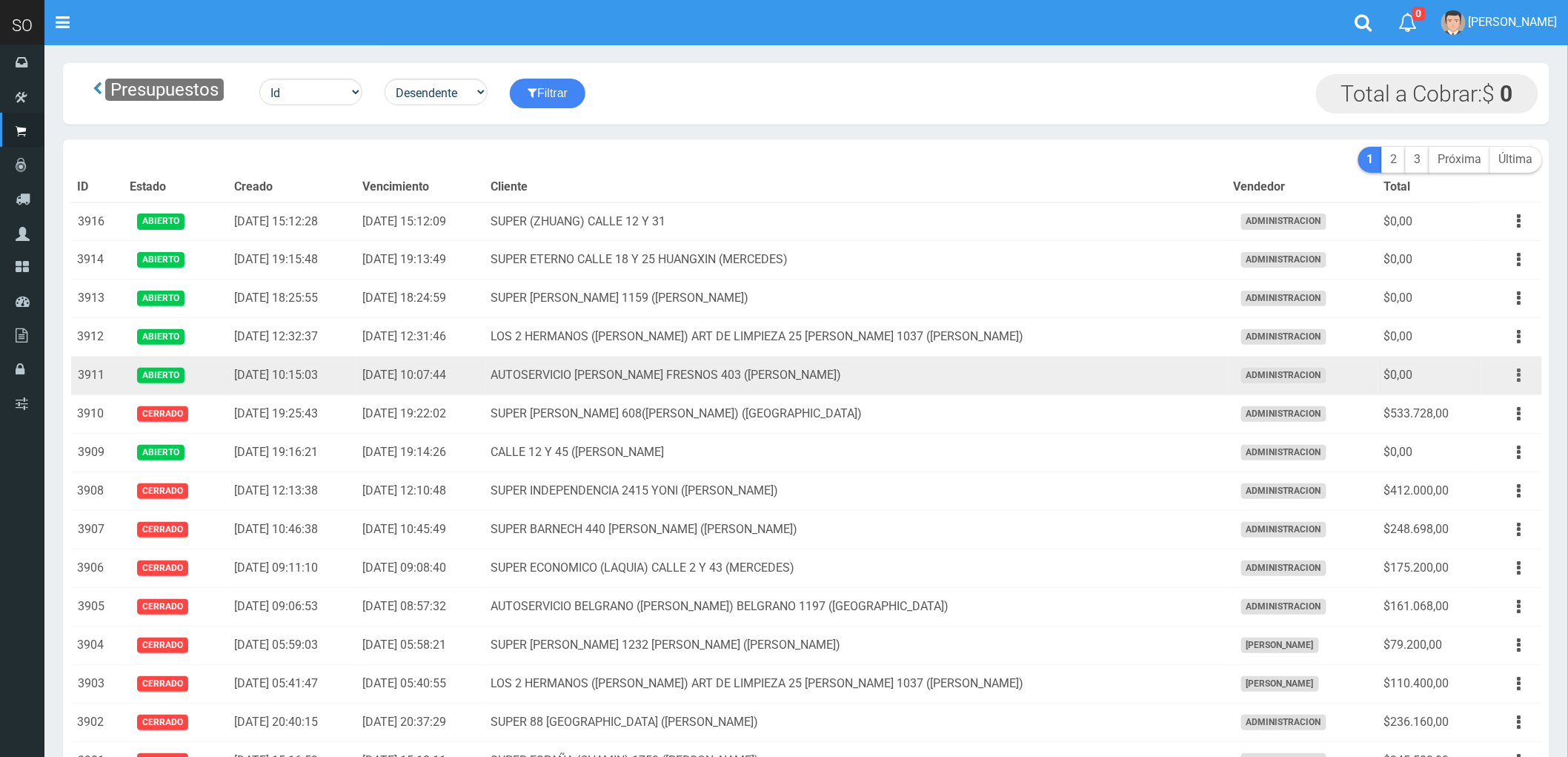
click at [1514, 373] on button "button" at bounding box center [1519, 375] width 33 height 26
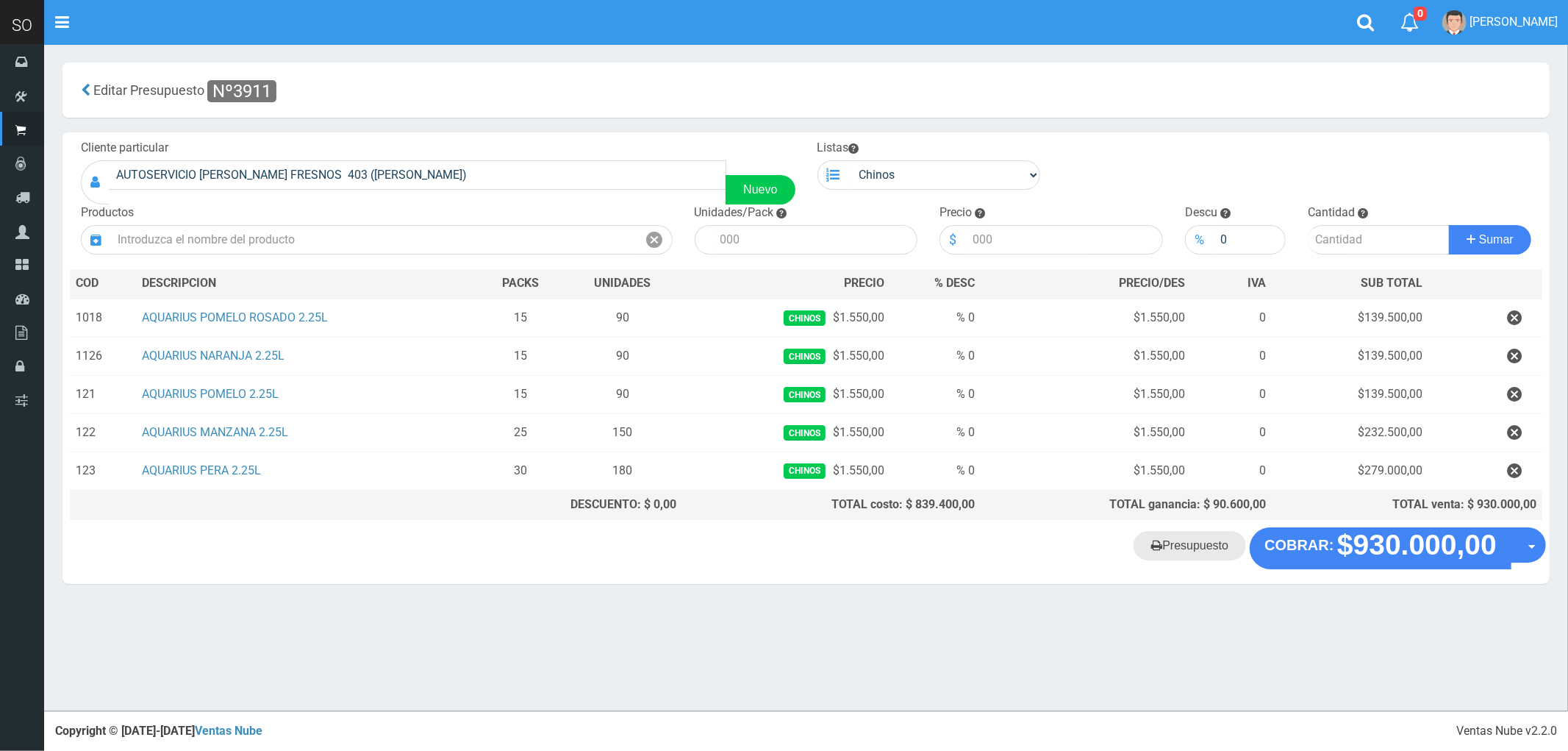
click at [1195, 553] on link "Presupuesto" at bounding box center [1189, 545] width 113 height 29
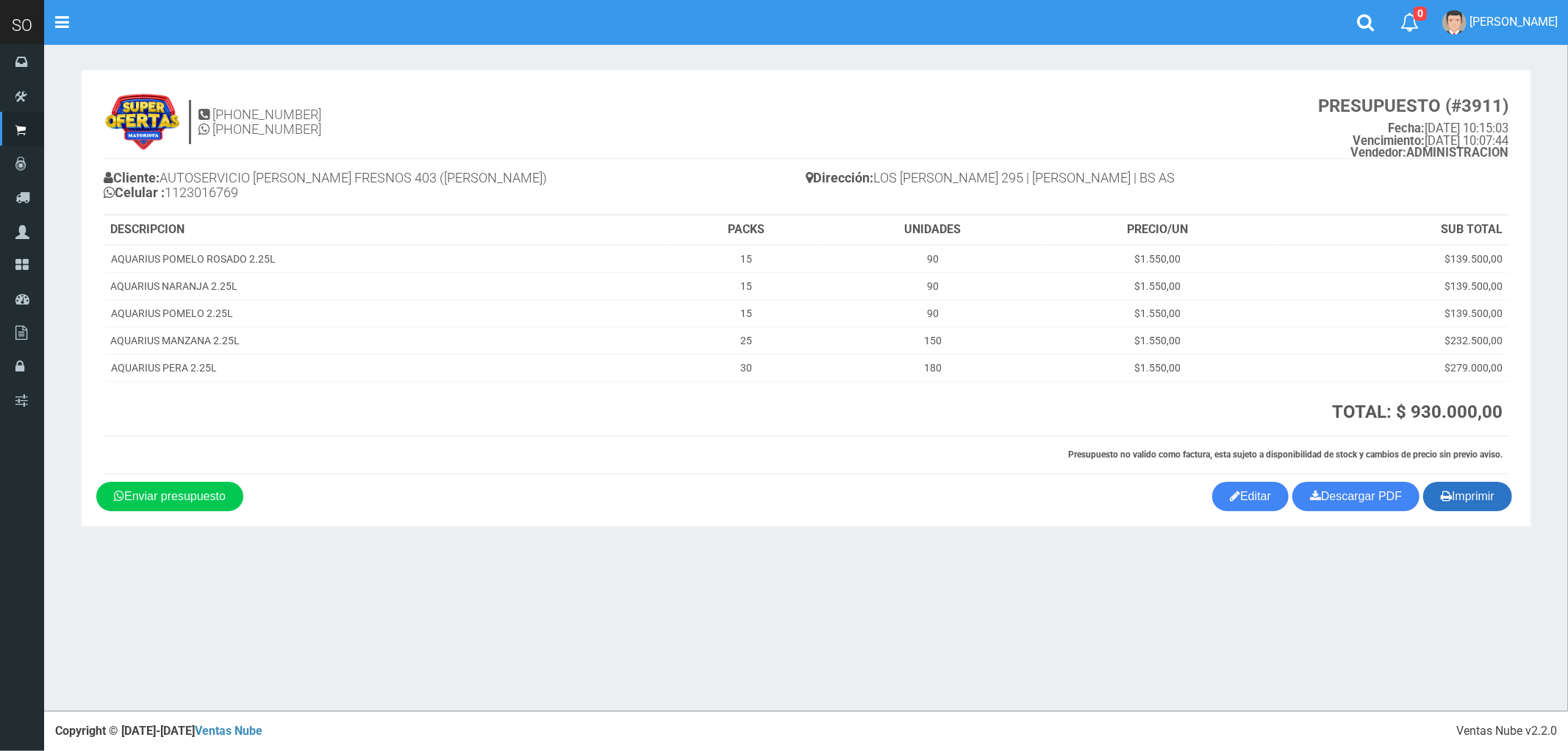
click at [1479, 497] on button "Imprimir" at bounding box center [1467, 496] width 89 height 29
